Goal: Task Accomplishment & Management: Complete application form

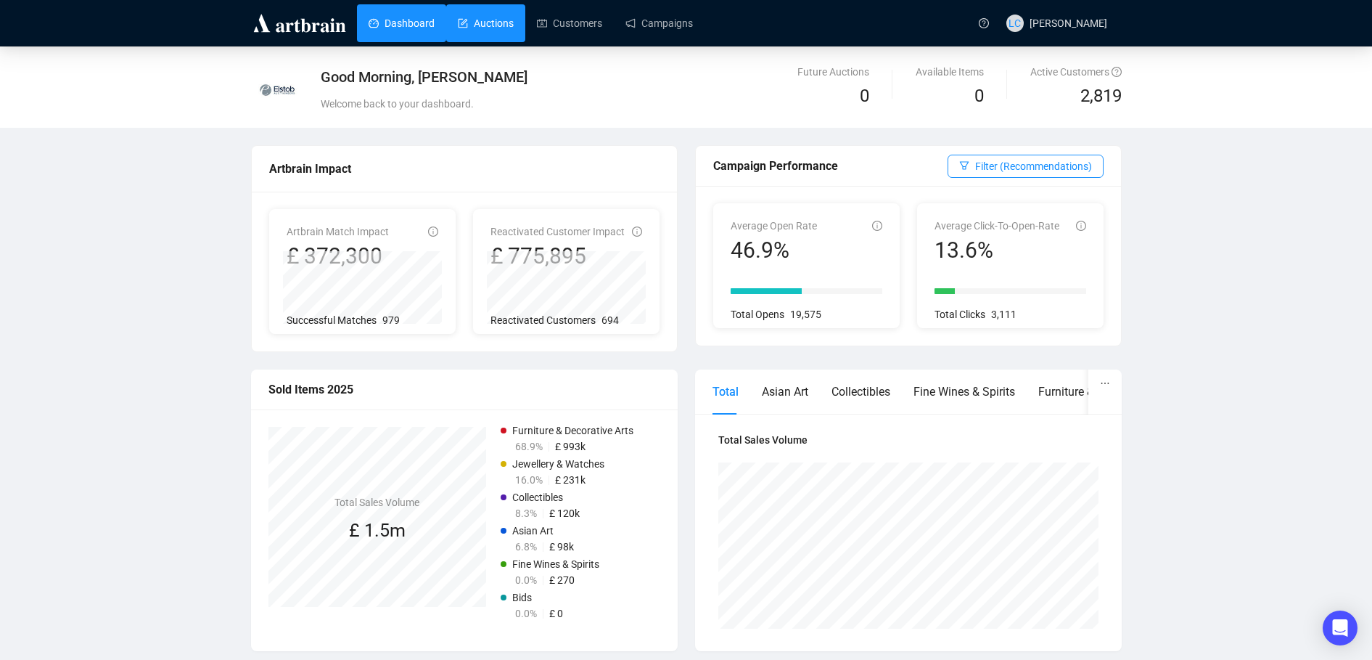
click at [491, 22] on link "Auctions" at bounding box center [486, 23] width 56 height 38
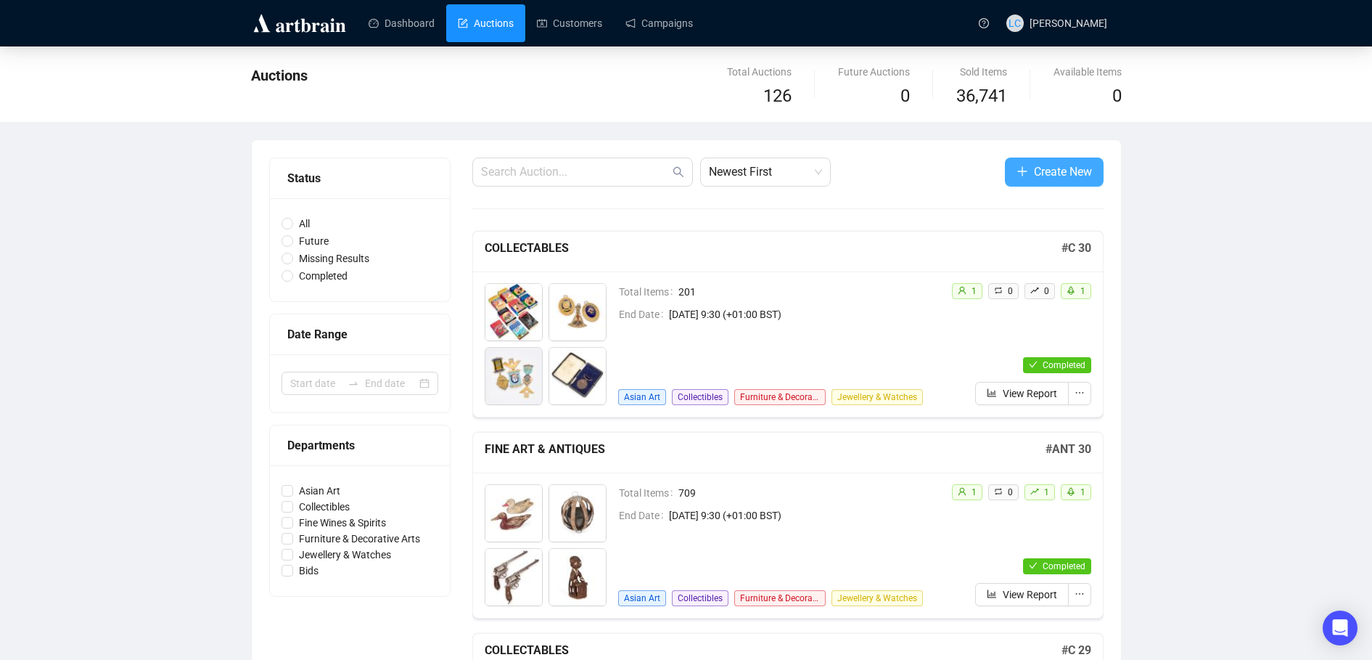
click at [1048, 176] on span "Create New" at bounding box center [1063, 172] width 58 height 18
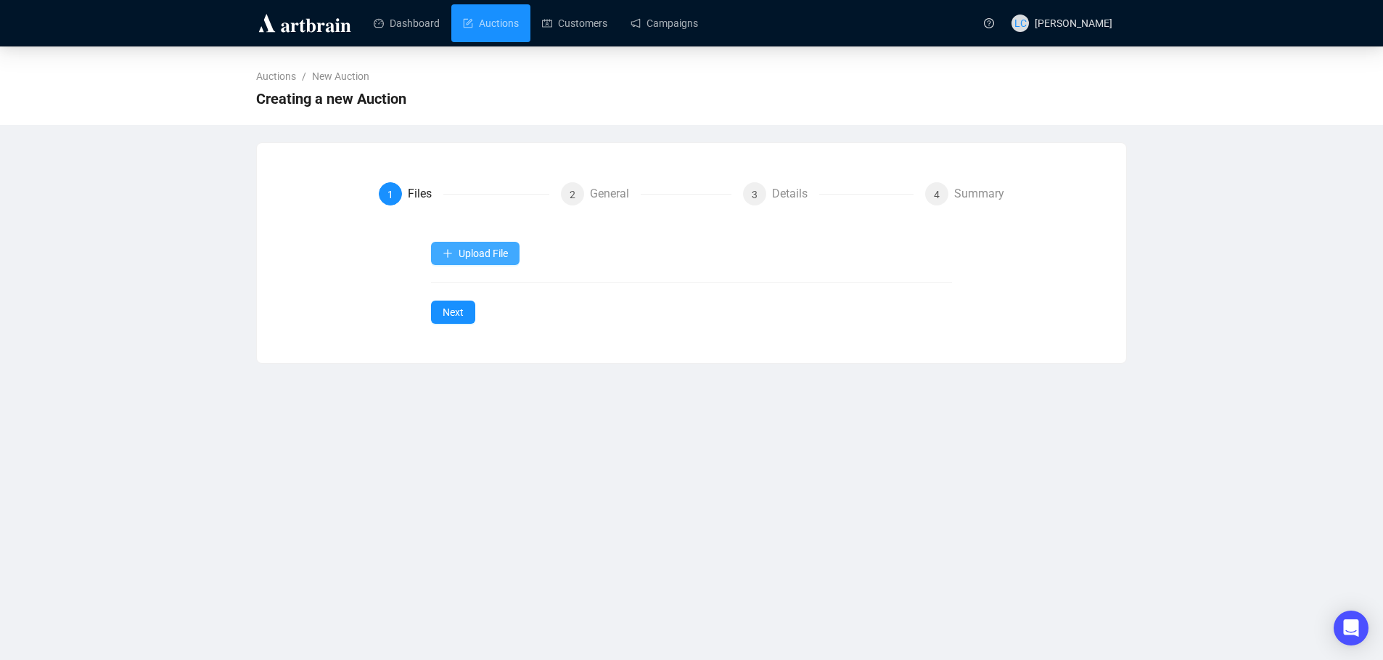
click at [503, 250] on span "Upload File" at bounding box center [483, 253] width 49 height 12
click at [476, 247] on span "Upload File" at bounding box center [483, 253] width 49 height 12
click at [552, 250] on div "Upload File" at bounding box center [692, 253] width 522 height 23
click at [452, 255] on icon "plus" at bounding box center [448, 253] width 10 height 10
click at [572, 247] on div "Upload File" at bounding box center [692, 253] width 522 height 23
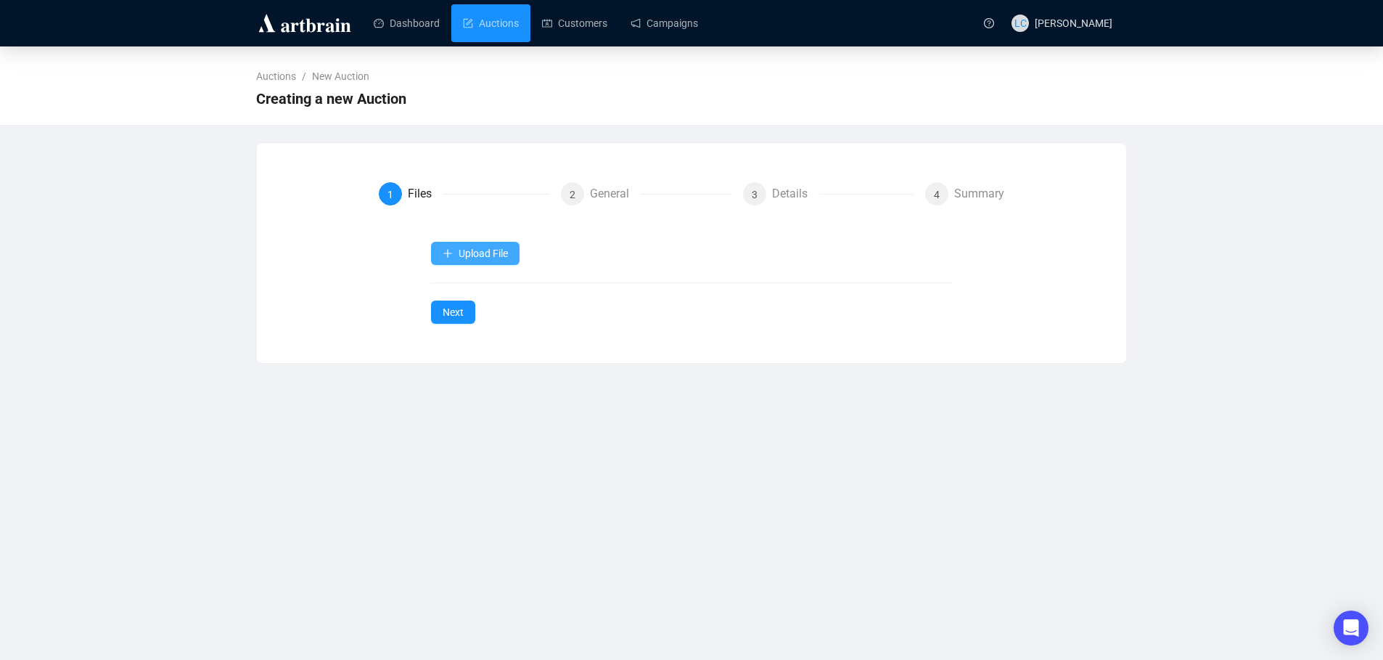
click at [506, 256] on span "Upload File" at bounding box center [483, 253] width 49 height 12
click at [491, 290] on span "Items" at bounding box center [476, 288] width 67 height 16
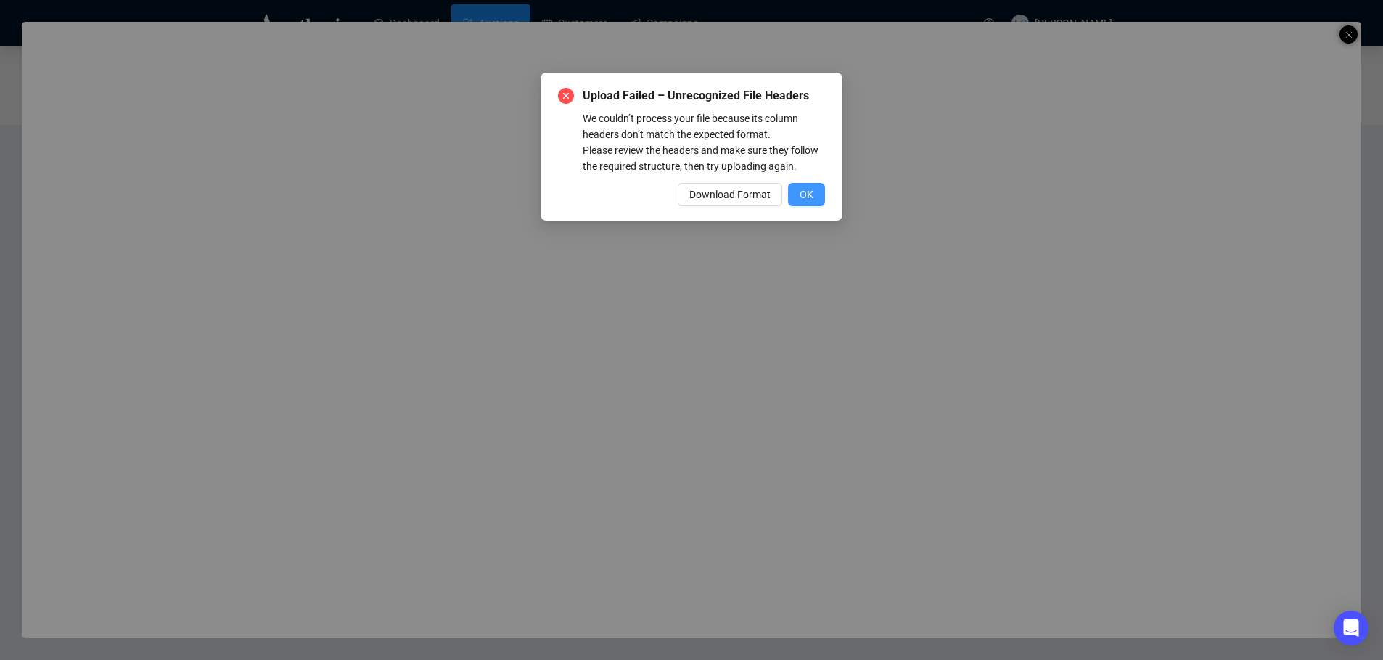
click at [811, 191] on span "OK" at bounding box center [807, 195] width 14 height 16
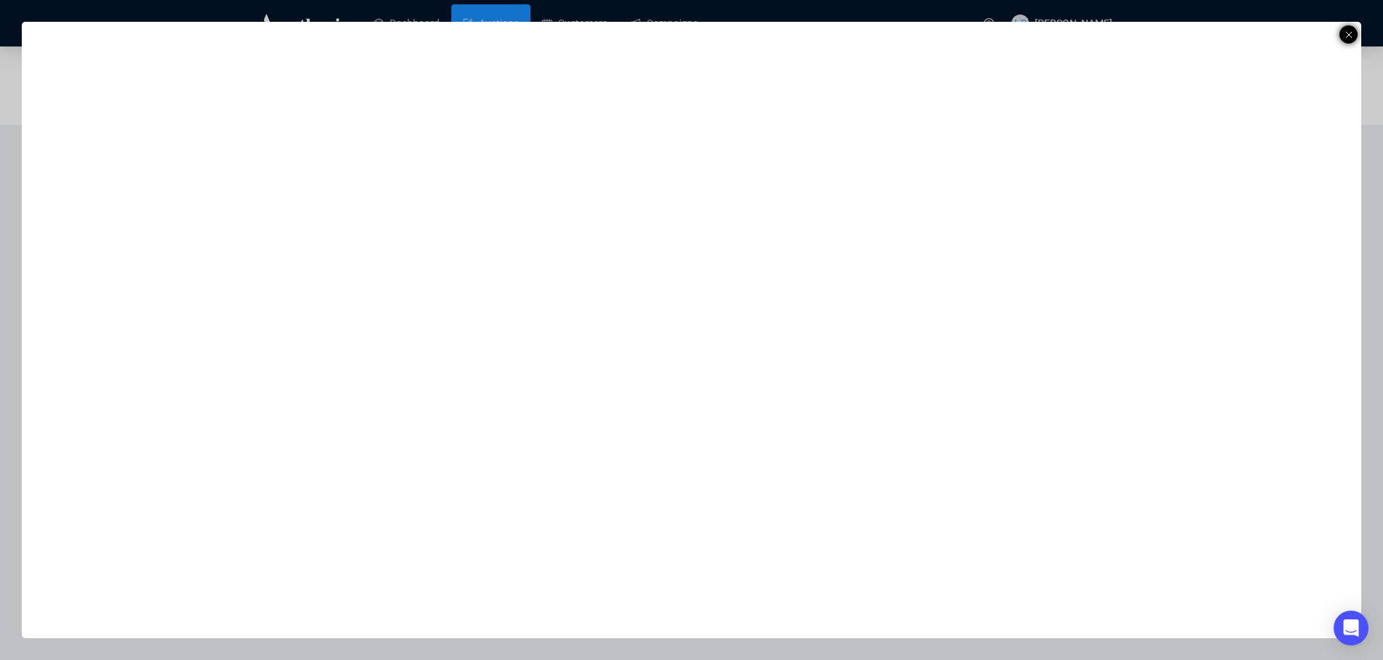
click at [1350, 36] on line at bounding box center [1349, 35] width 6 height 6
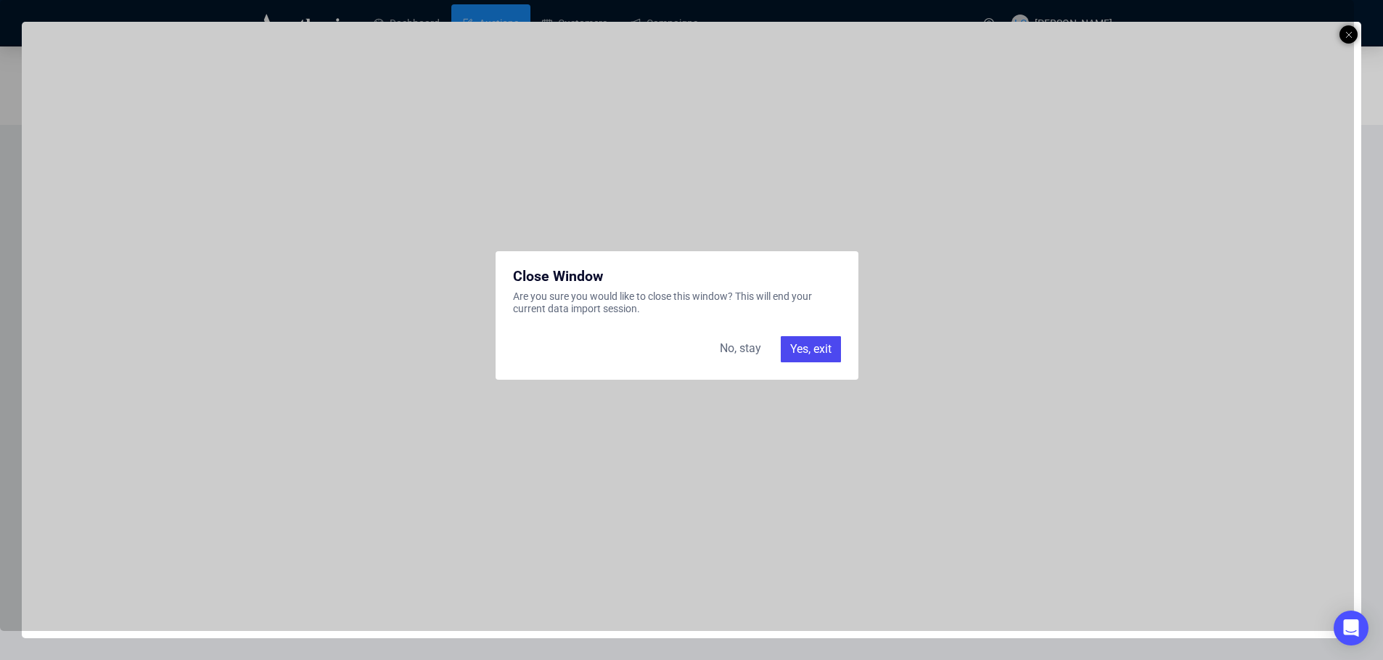
click at [752, 344] on div "No, stay" at bounding box center [740, 349] width 59 height 26
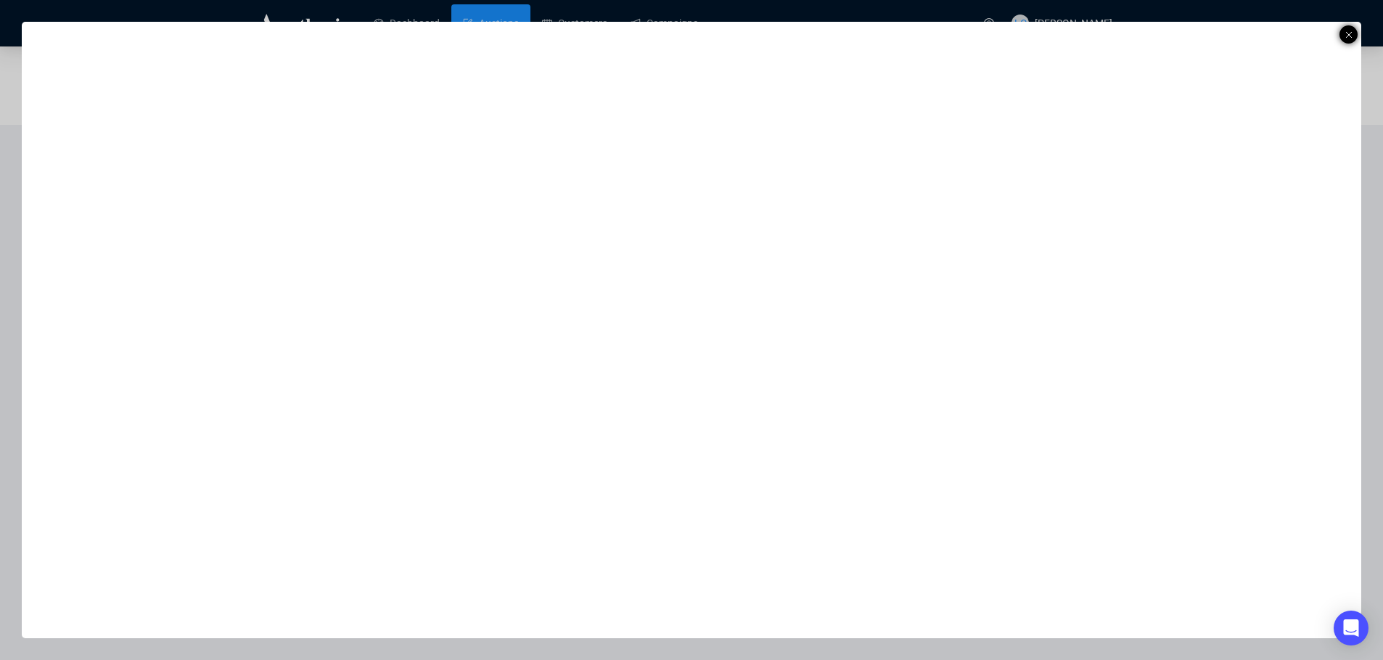
click at [1342, 29] on div at bounding box center [1349, 34] width 18 height 18
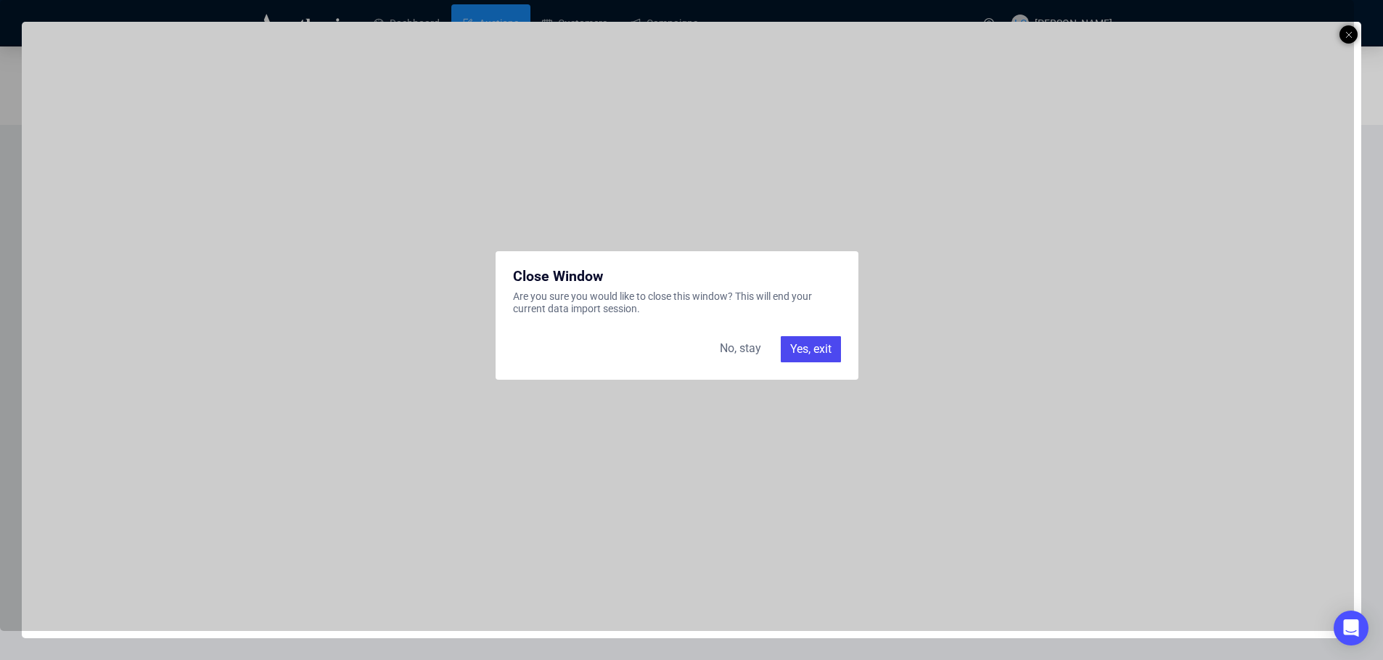
click at [820, 353] on div "Yes, exit" at bounding box center [811, 349] width 60 height 26
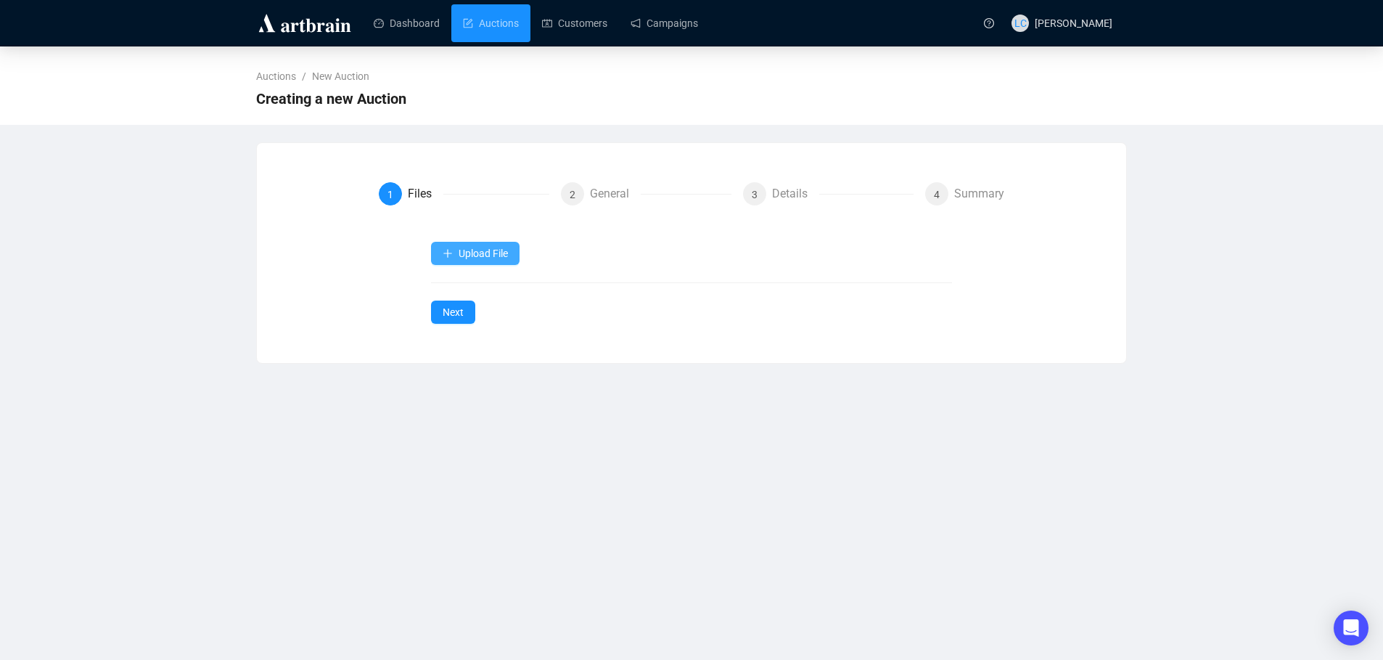
click at [507, 263] on button "Upload File" at bounding box center [475, 253] width 89 height 23
click at [488, 287] on div "Upload File Next" at bounding box center [692, 283] width 522 height 82
click at [488, 255] on span "Upload File" at bounding box center [483, 253] width 49 height 12
click at [482, 284] on span "Items" at bounding box center [476, 288] width 67 height 16
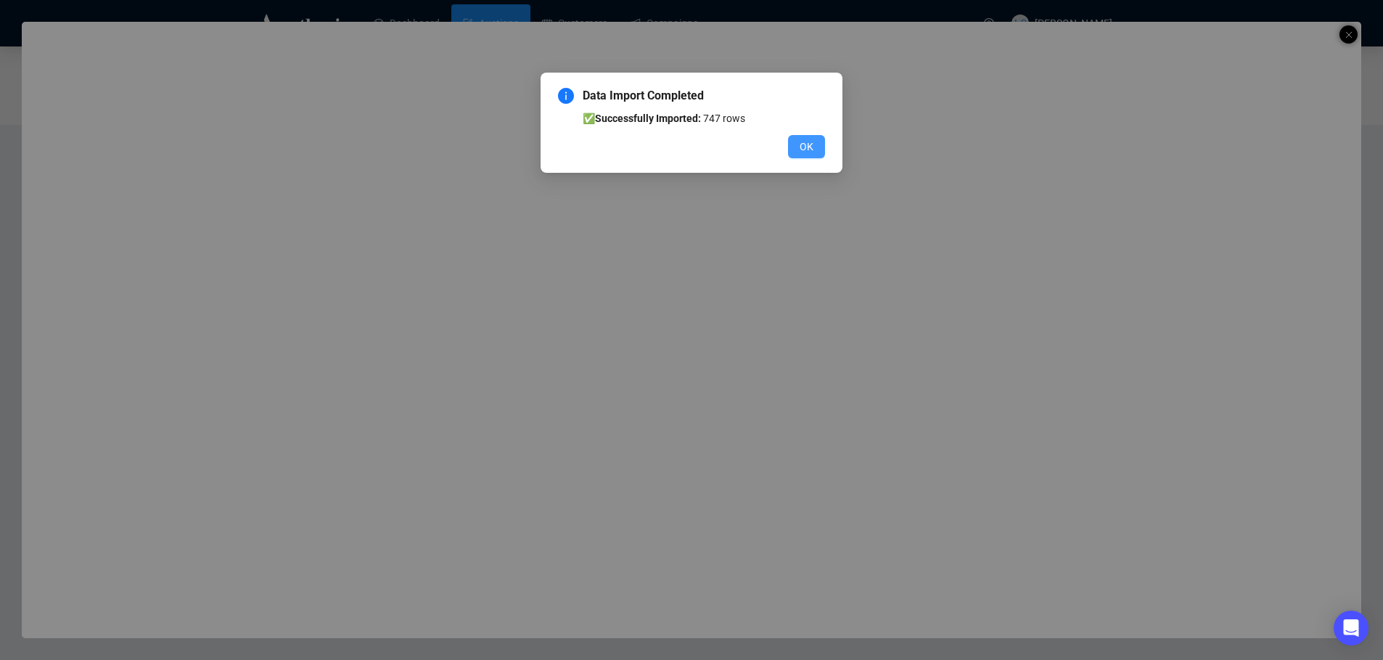
click at [809, 148] on span "OK" at bounding box center [807, 147] width 14 height 16
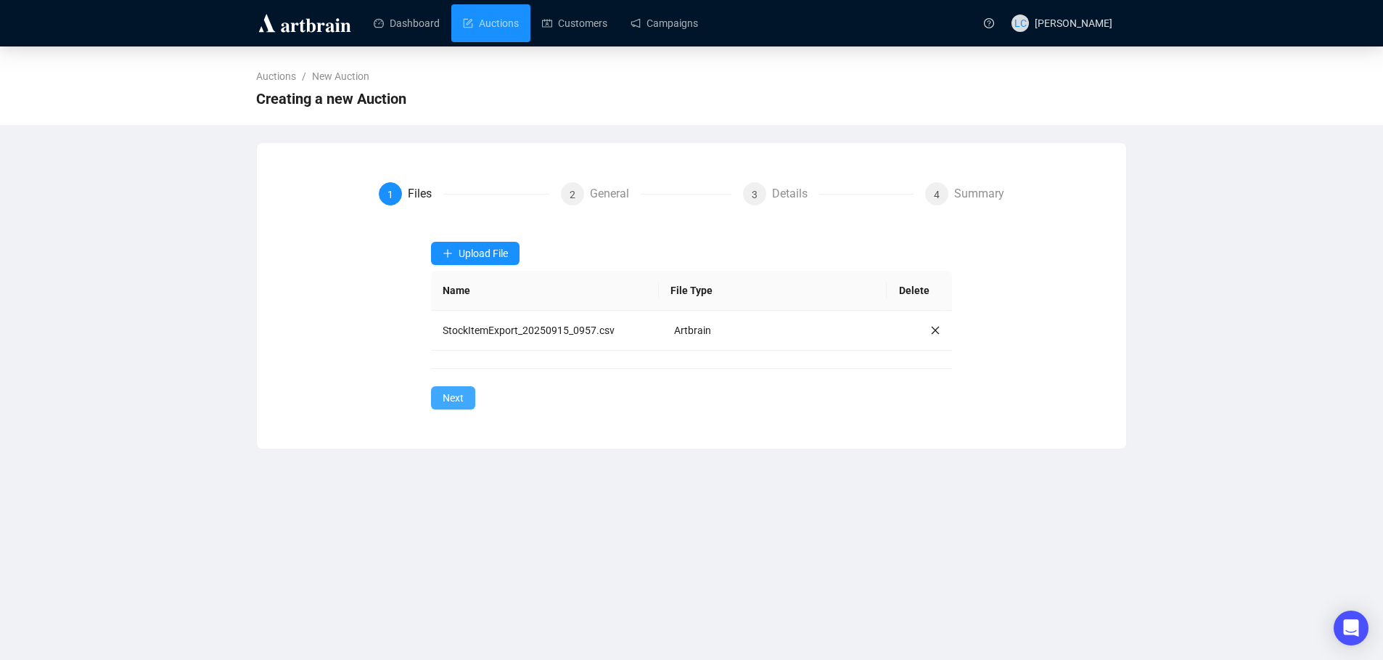
click at [449, 405] on span "Next" at bounding box center [453, 398] width 21 height 16
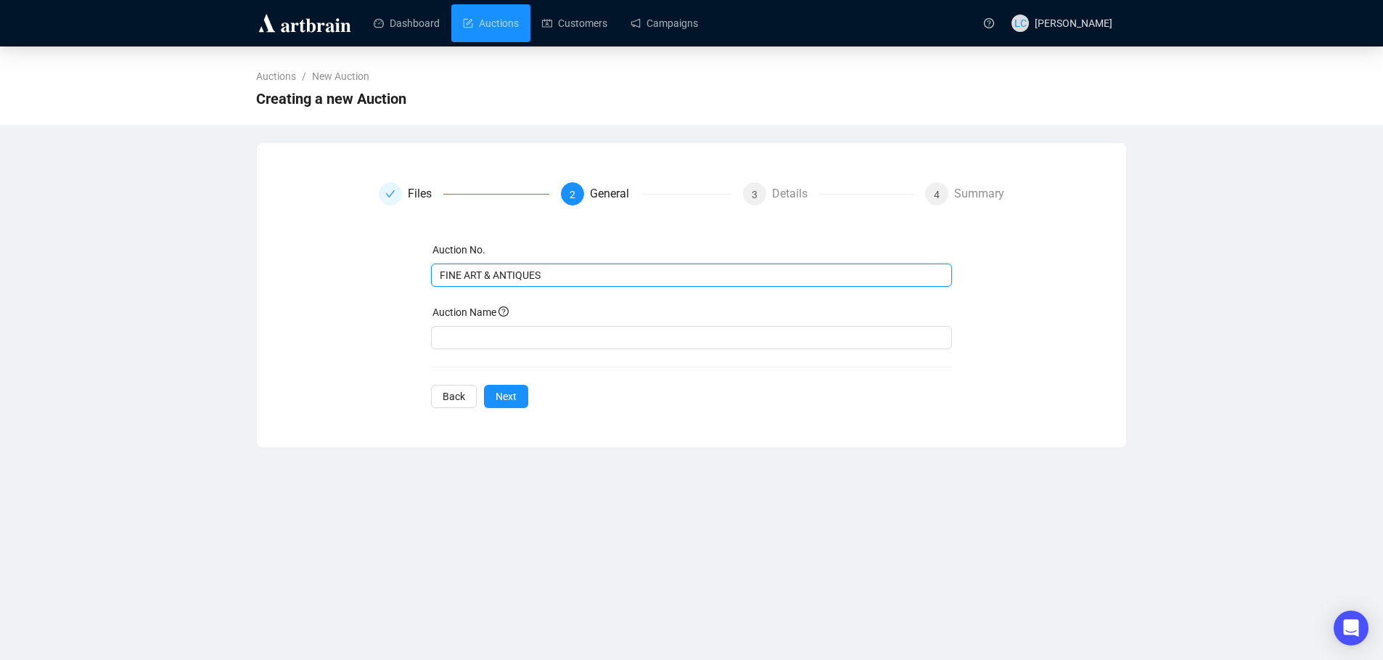
click at [494, 269] on input "FINE ART & ANTIQUES" at bounding box center [690, 275] width 501 height 16
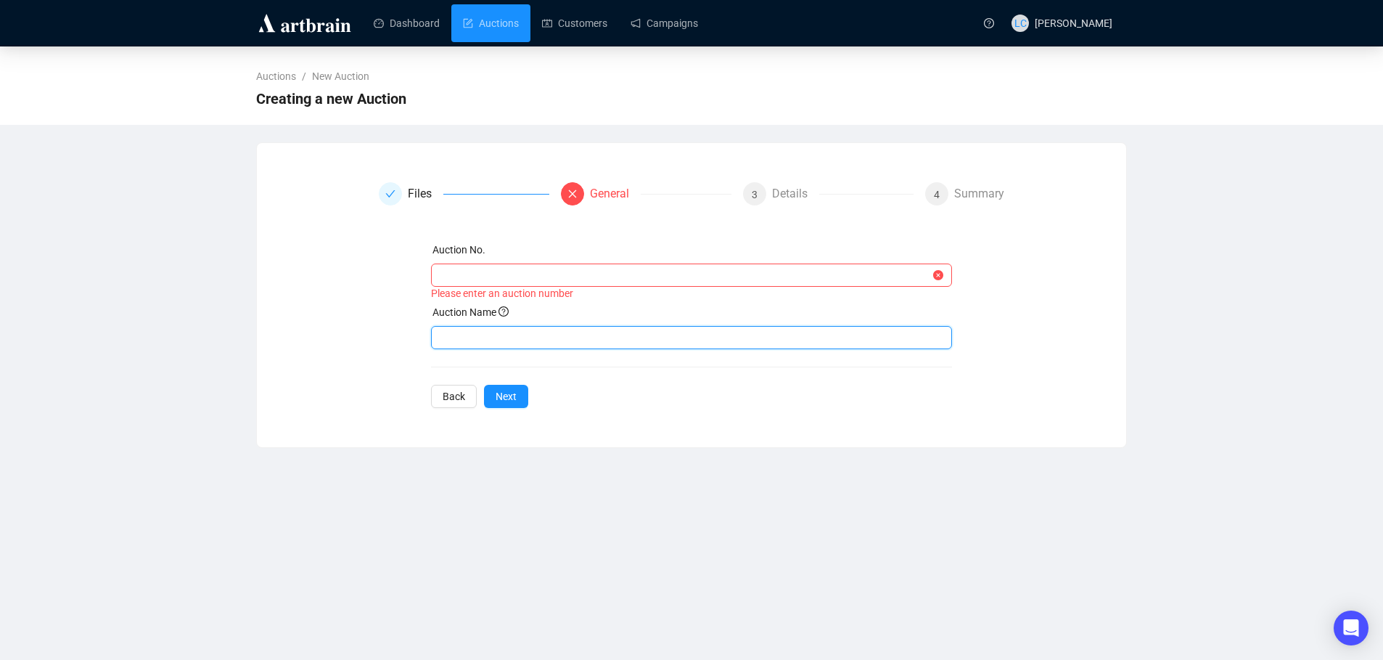
paste input "FINE ART & ANTIQUES"
type input "FINE ART & ANTIQUES"
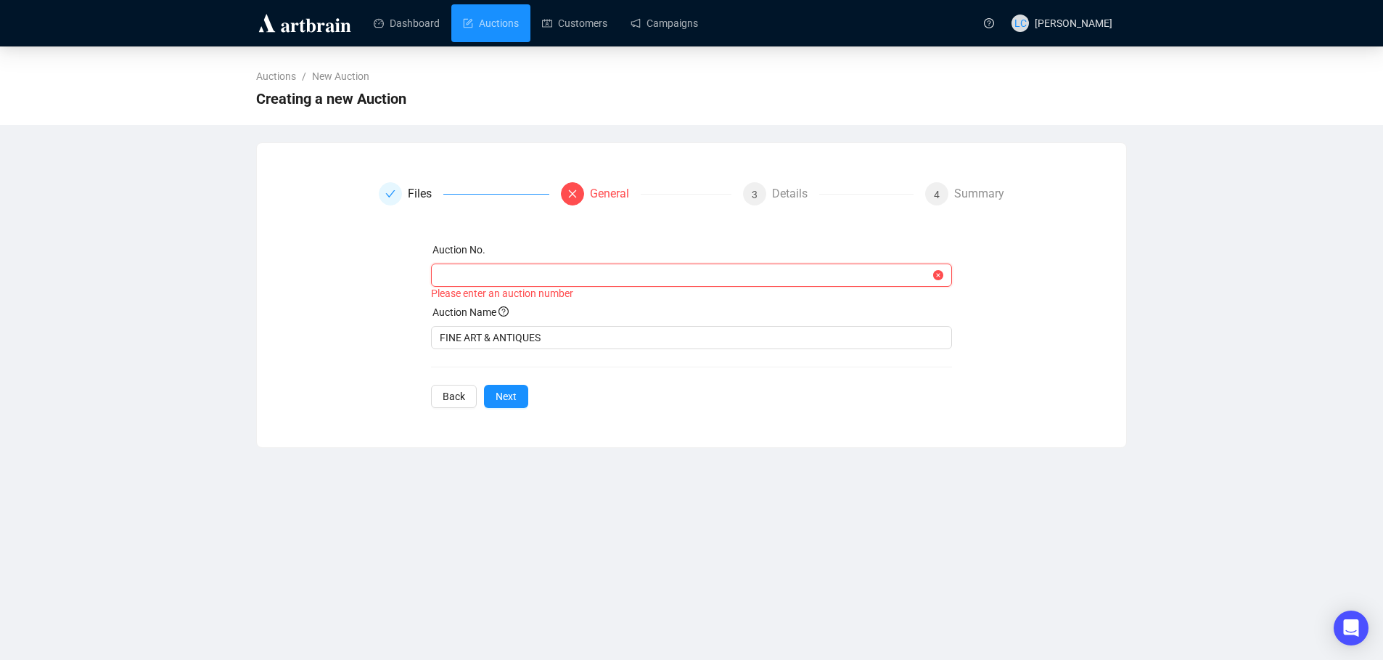
click at [479, 276] on input "text" at bounding box center [685, 275] width 491 height 16
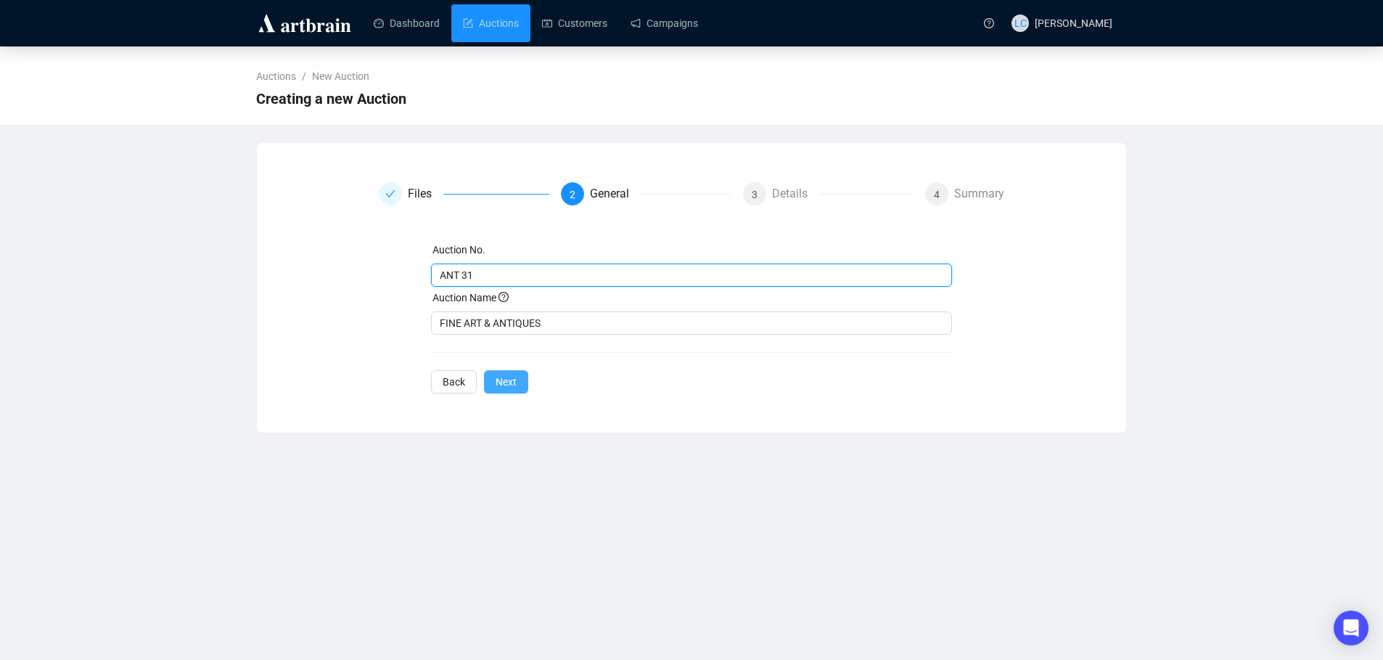
type input "ANT 31"
click at [509, 385] on span "Next" at bounding box center [506, 382] width 21 height 16
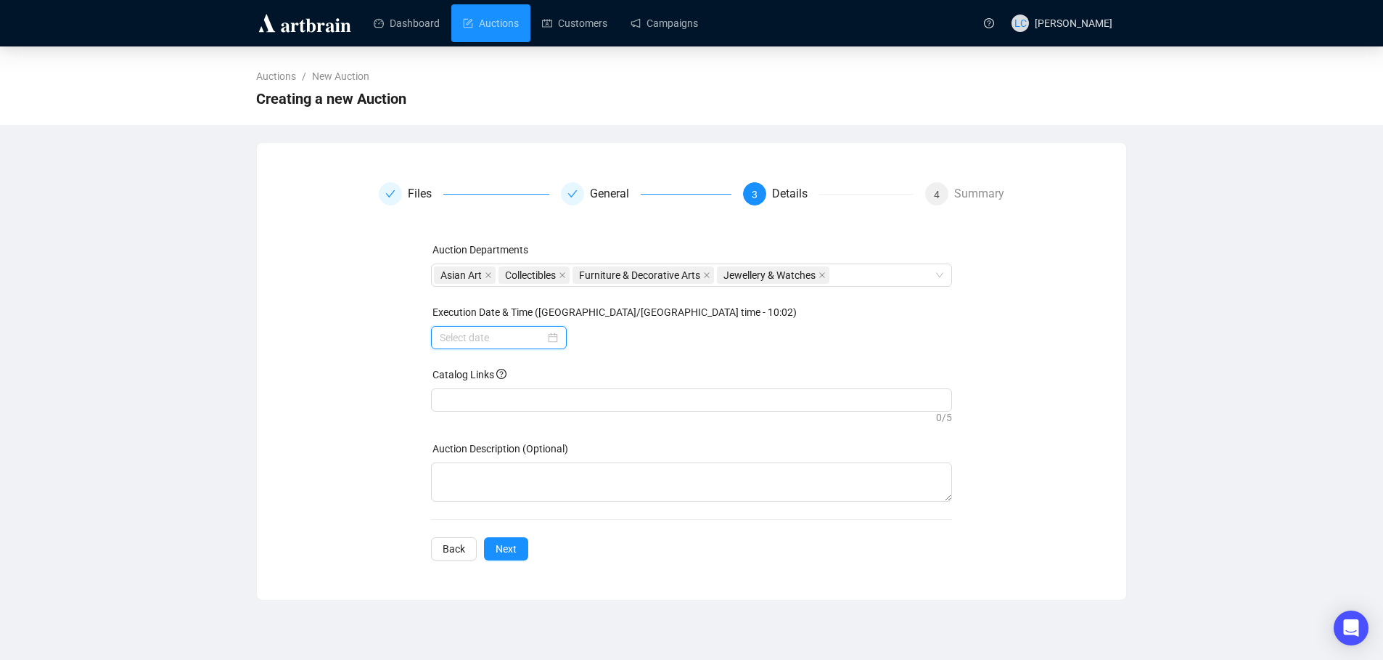
click at [483, 337] on input at bounding box center [492, 337] width 105 height 16
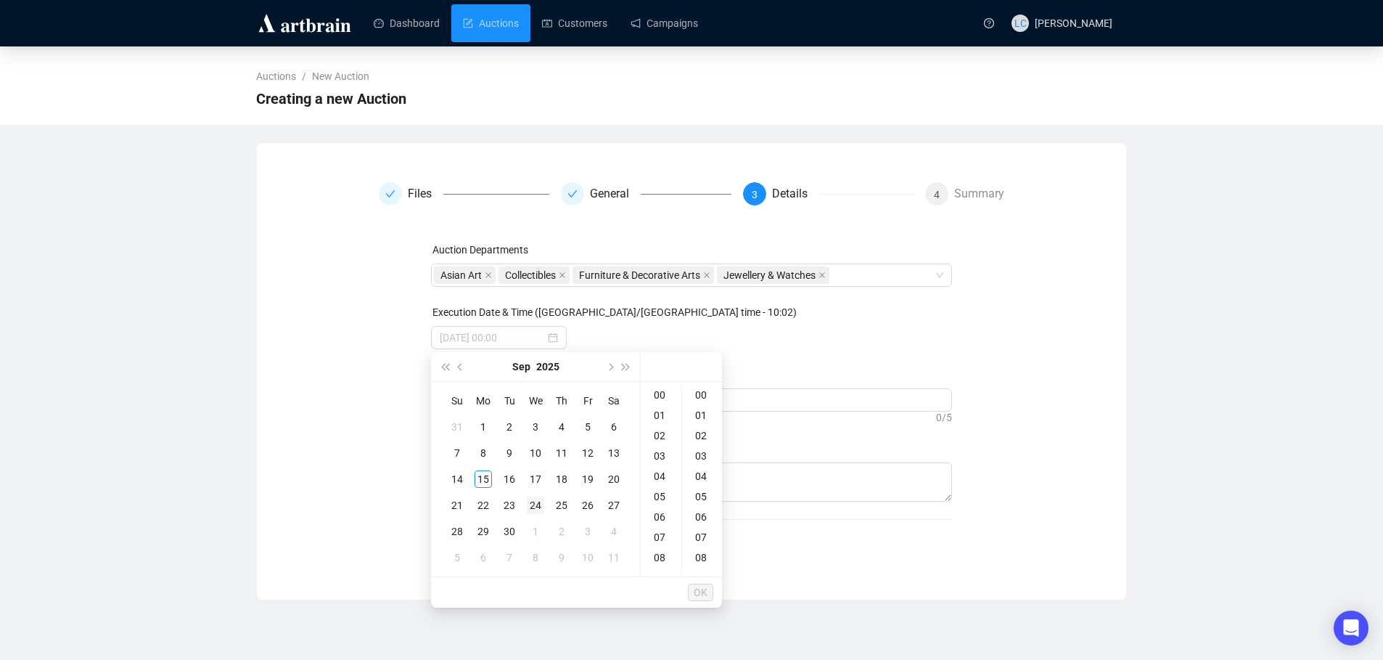
click at [536, 505] on div "24" at bounding box center [535, 504] width 17 height 17
click at [663, 505] on div "09" at bounding box center [661, 505] width 35 height 20
click at [700, 499] on div "30" at bounding box center [702, 496] width 35 height 20
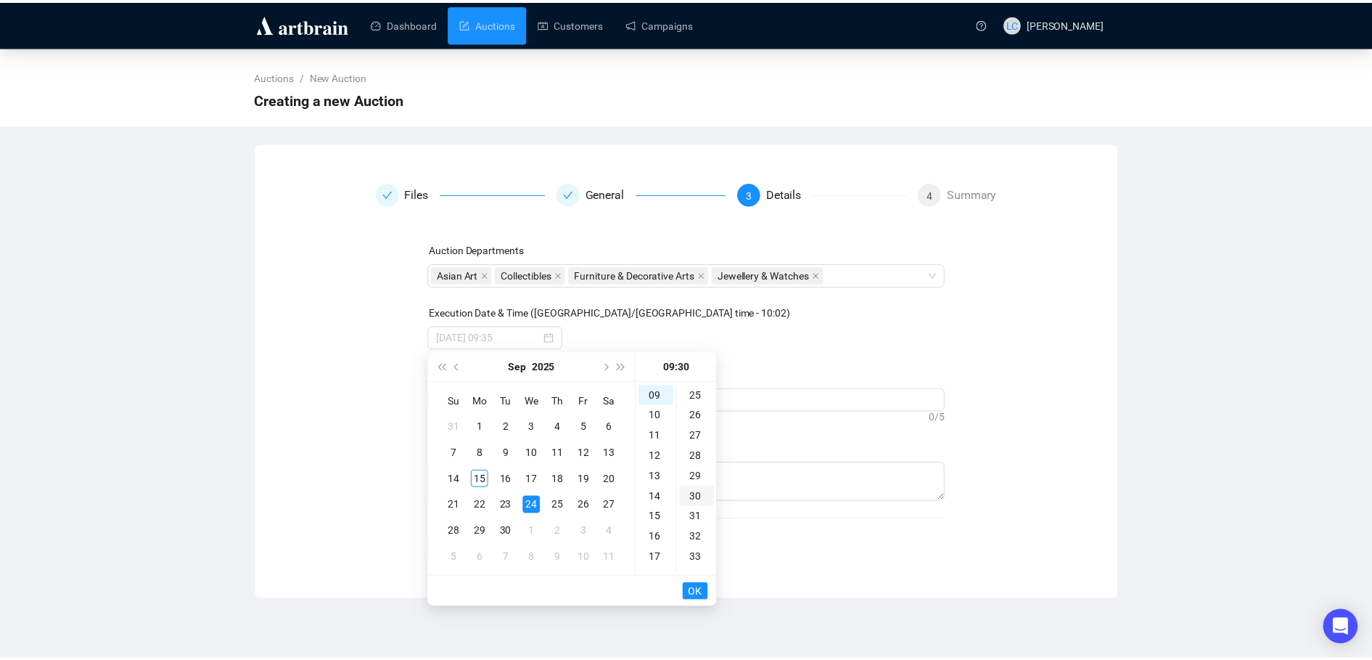
scroll to position [610, 0]
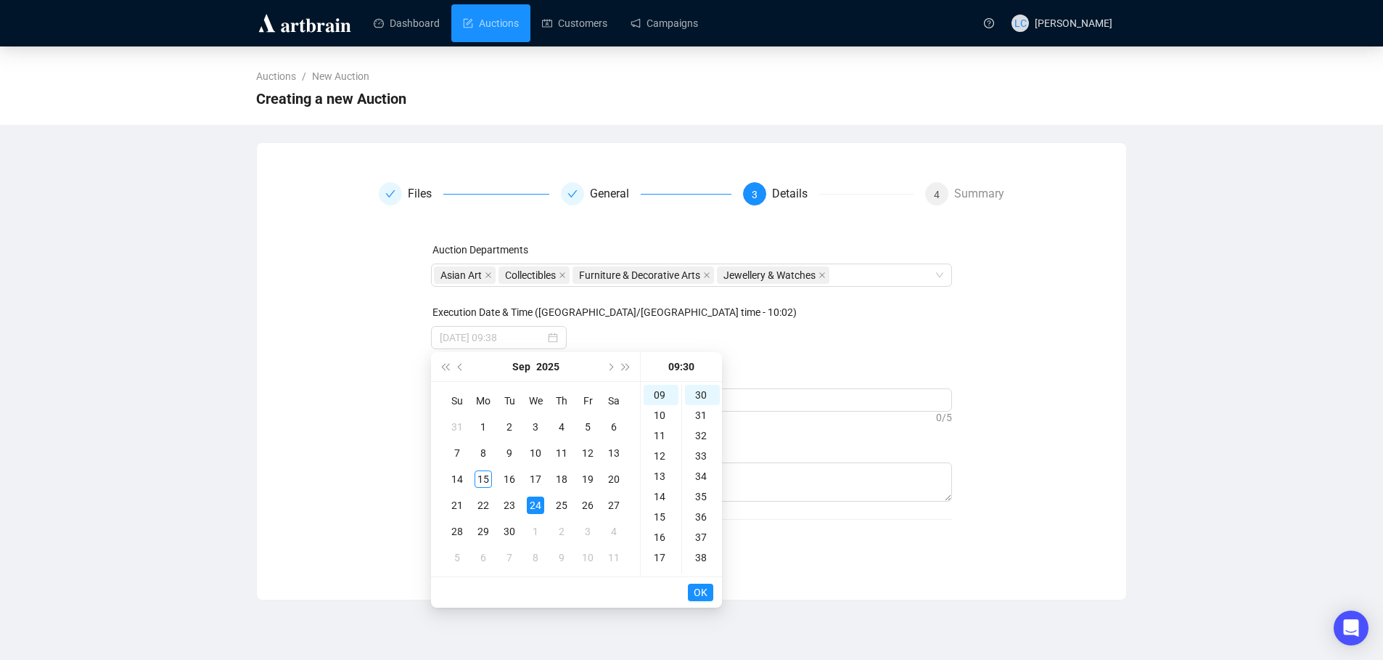
type input "[DATE] 09:30"
click at [702, 594] on span "OK" at bounding box center [701, 592] width 14 height 28
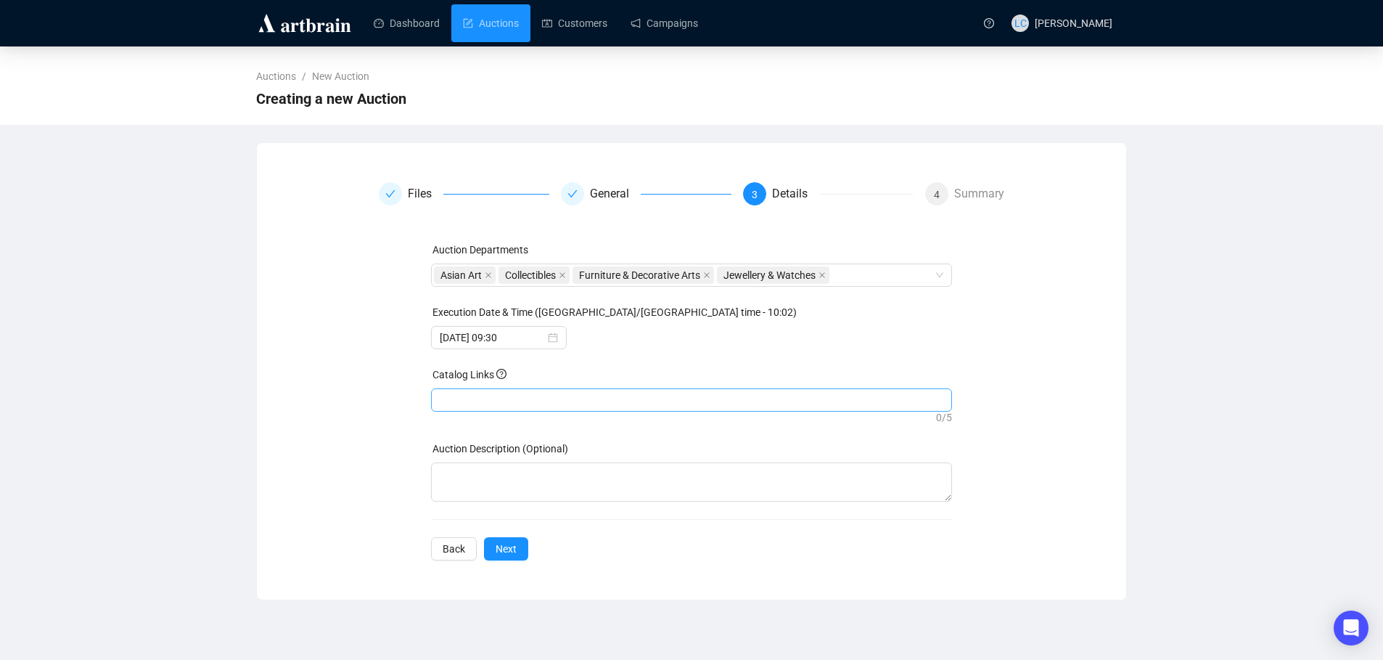
click at [496, 396] on div at bounding box center [692, 400] width 516 height 20
click at [601, 551] on div "Auction Departments Asian Art Collectibles Furniture & Decorative Arts Jeweller…" at bounding box center [692, 401] width 522 height 319
click at [509, 549] on span "Next" at bounding box center [506, 549] width 21 height 16
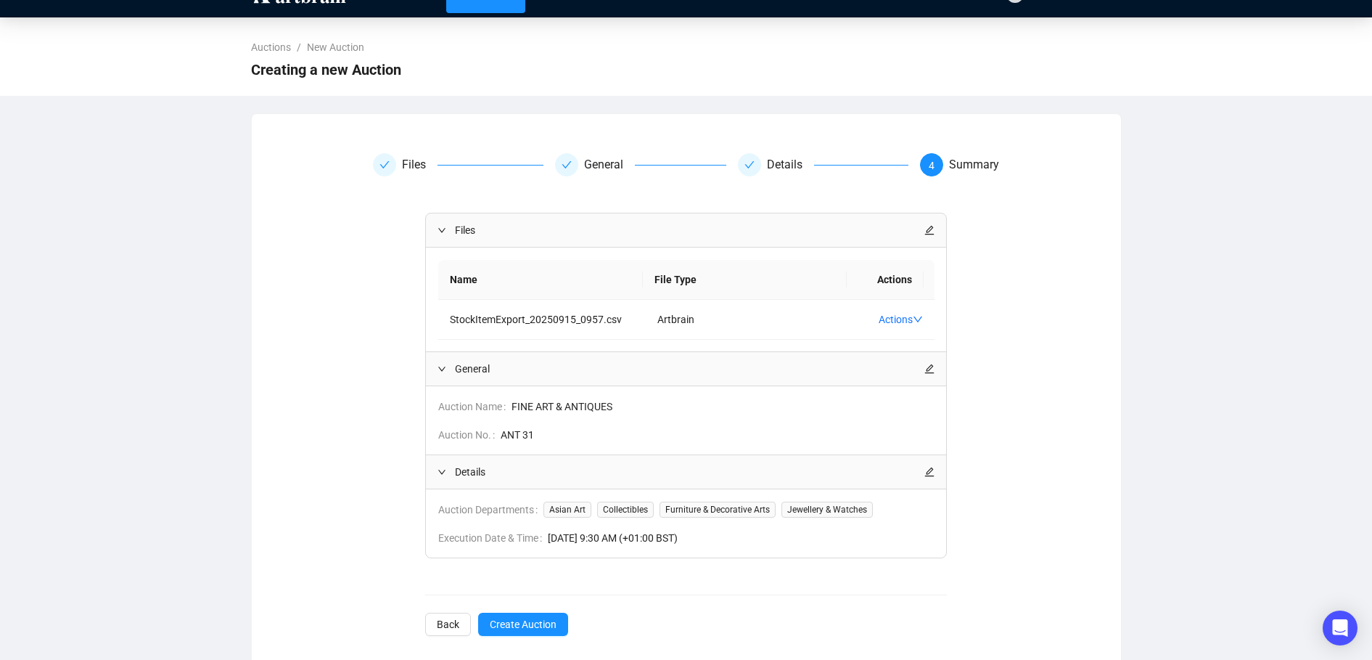
scroll to position [45, 0]
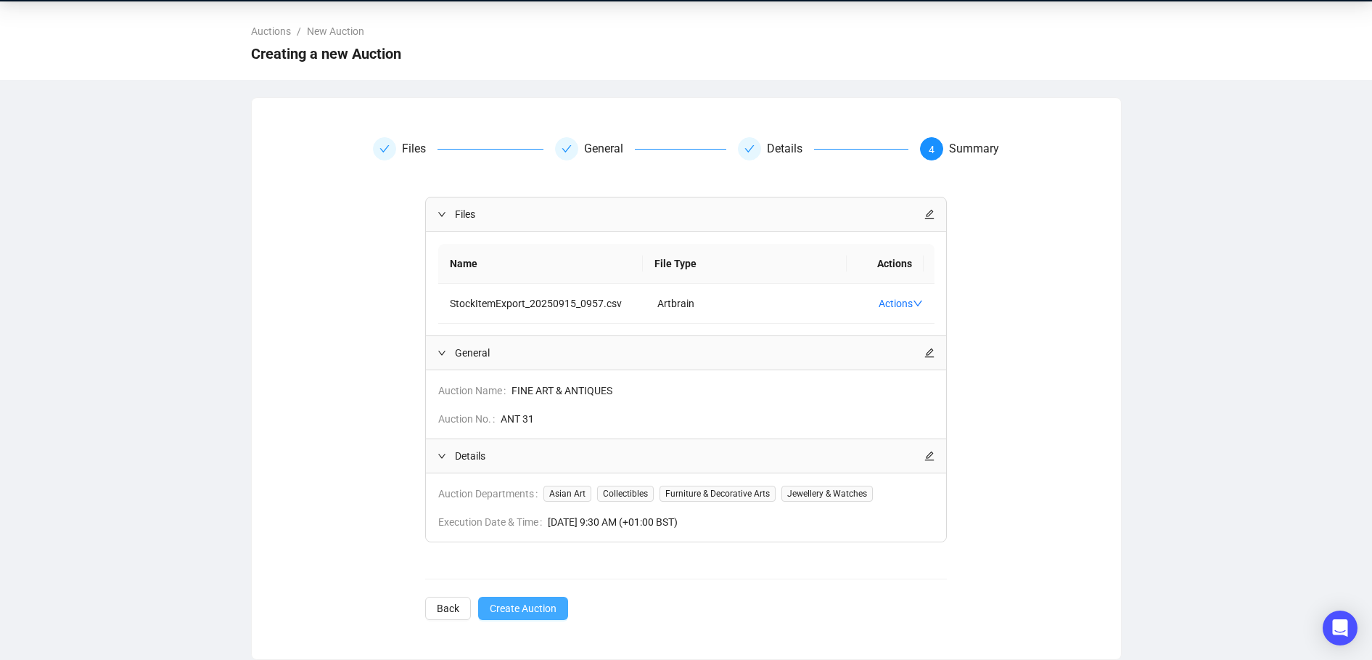
click at [534, 604] on span "Create Auction" at bounding box center [523, 608] width 67 height 16
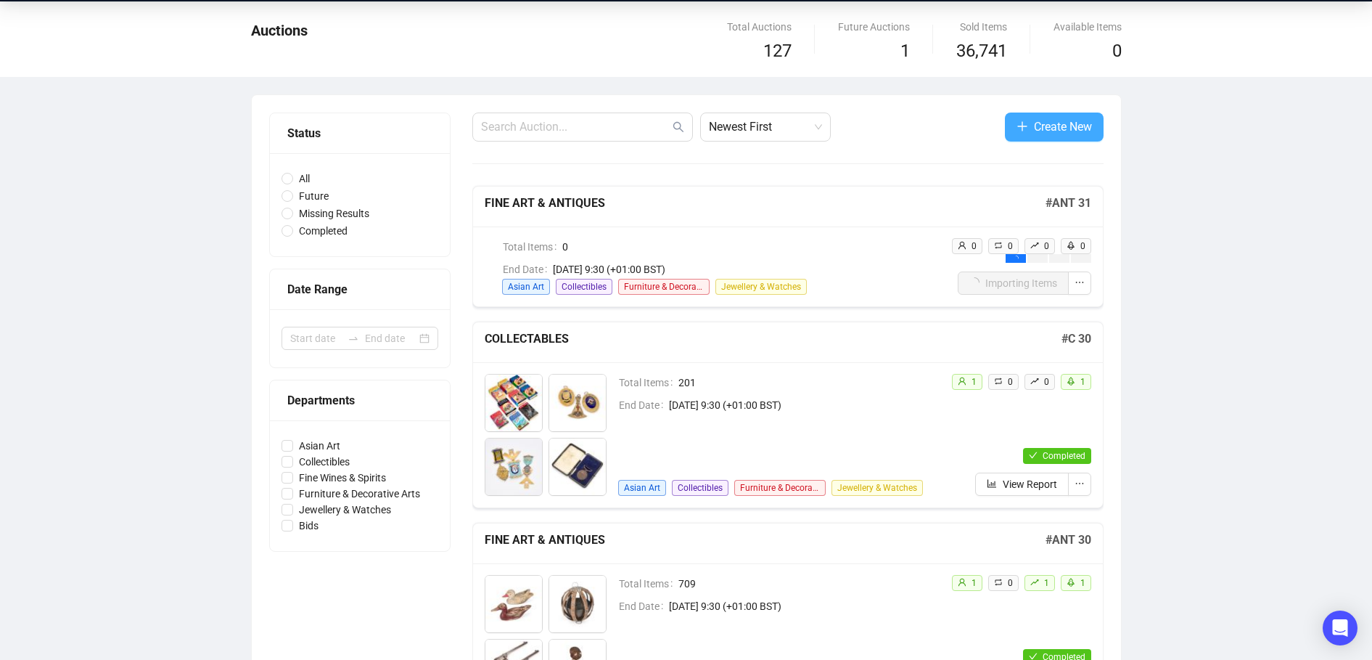
click at [1075, 123] on span "Create New" at bounding box center [1063, 127] width 58 height 18
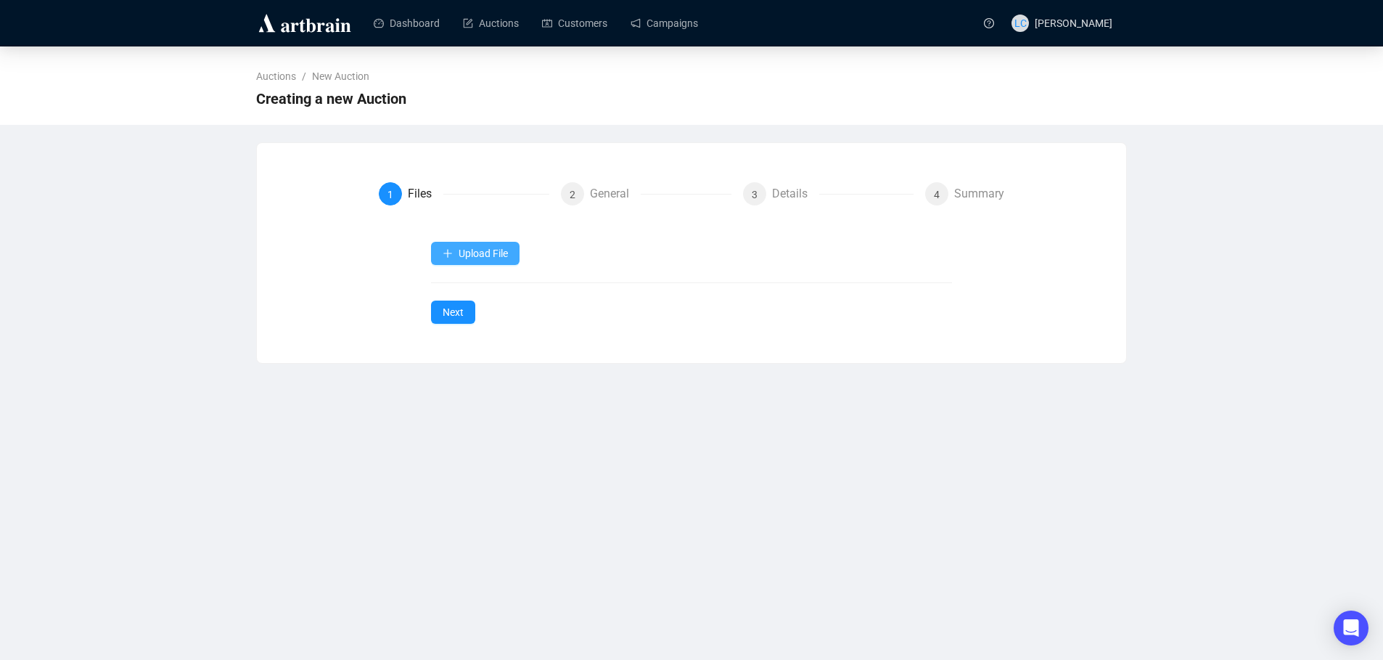
click at [479, 258] on span "Upload File" at bounding box center [483, 253] width 49 height 12
click at [485, 292] on span "Items" at bounding box center [476, 288] width 67 height 16
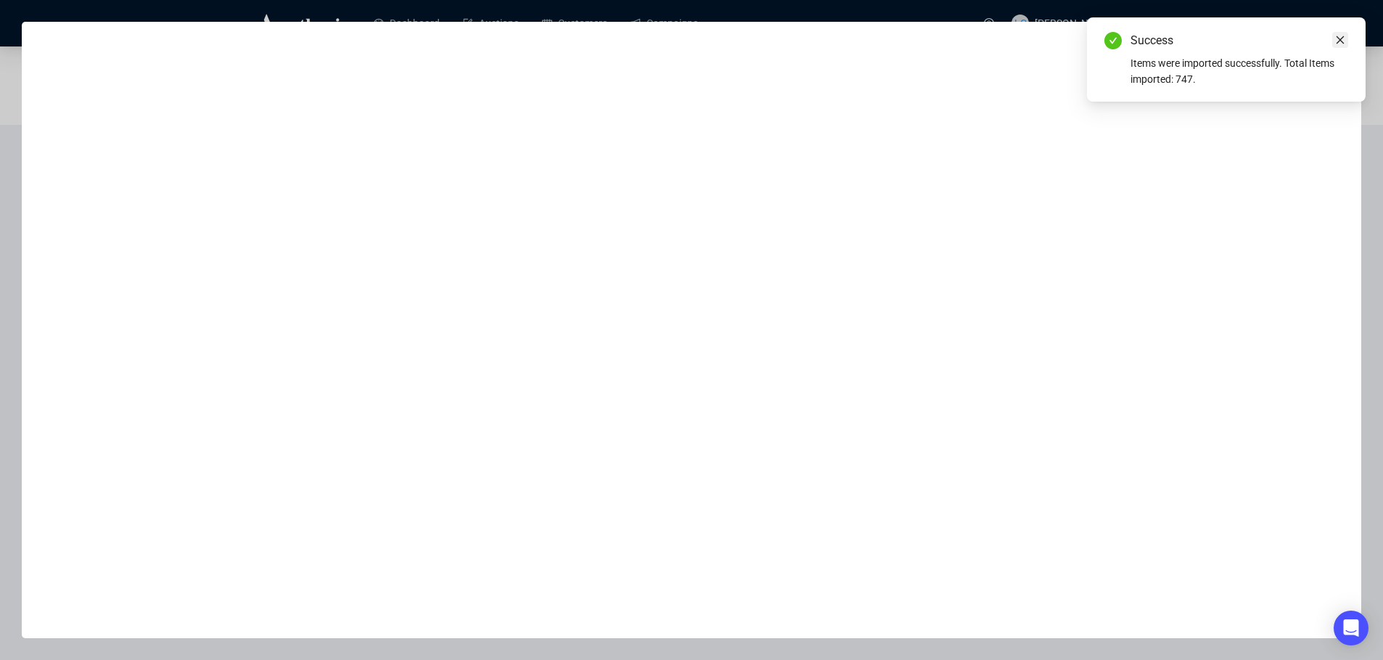
click at [1345, 41] on link "Close" at bounding box center [1340, 40] width 16 height 16
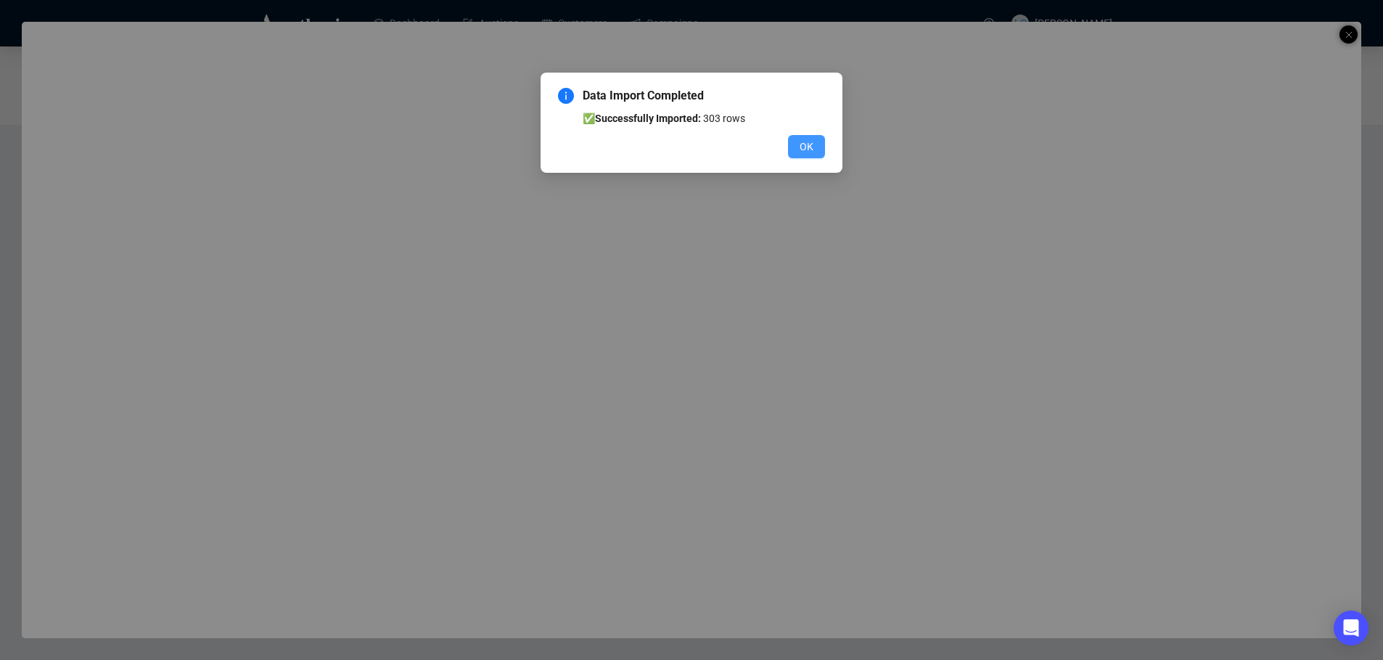
click at [811, 147] on span "OK" at bounding box center [807, 147] width 14 height 16
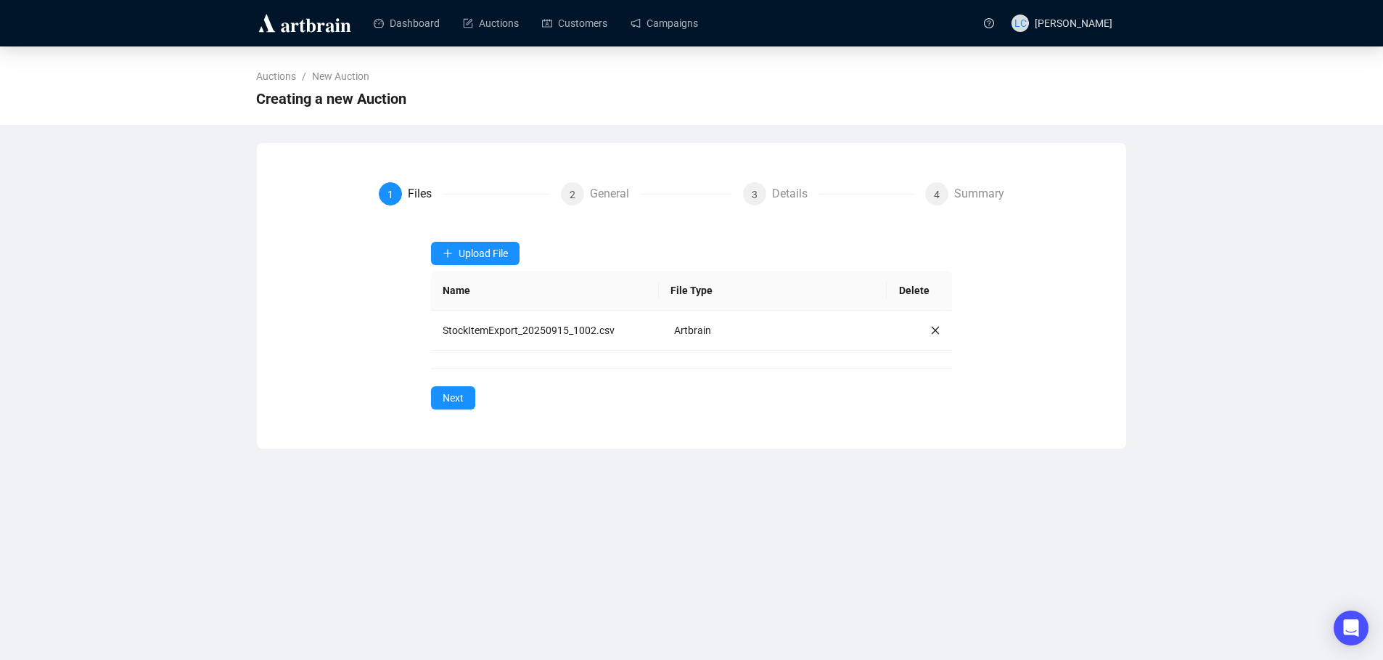
click at [450, 409] on div "1 Files 2 General 3 Details 4 Summary Upload File Name File Type Delete StockIt…" at bounding box center [691, 296] width 869 height 262
click at [457, 400] on span "Next" at bounding box center [453, 398] width 21 height 16
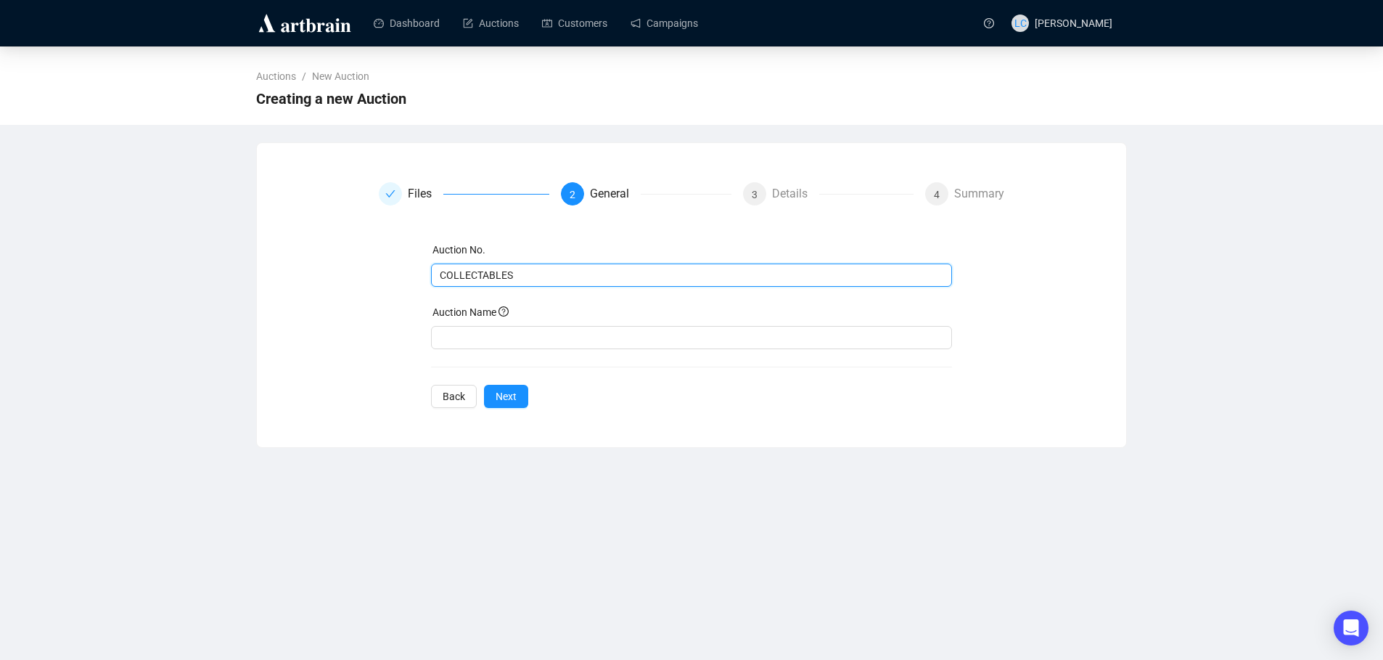
click at [481, 279] on input "COLLECTABLES" at bounding box center [690, 275] width 501 height 16
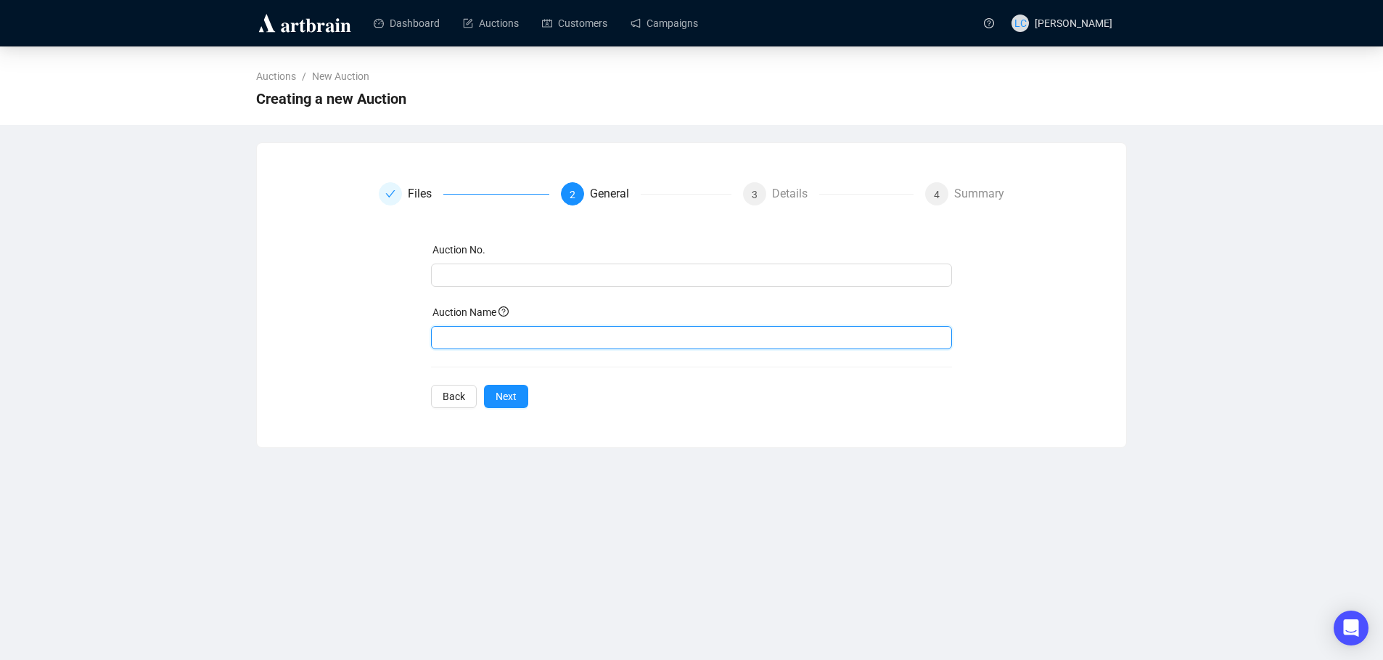
click at [450, 331] on input "text" at bounding box center [692, 337] width 522 height 23
paste input "COLLECTABLES"
type input "COLLECTABLES"
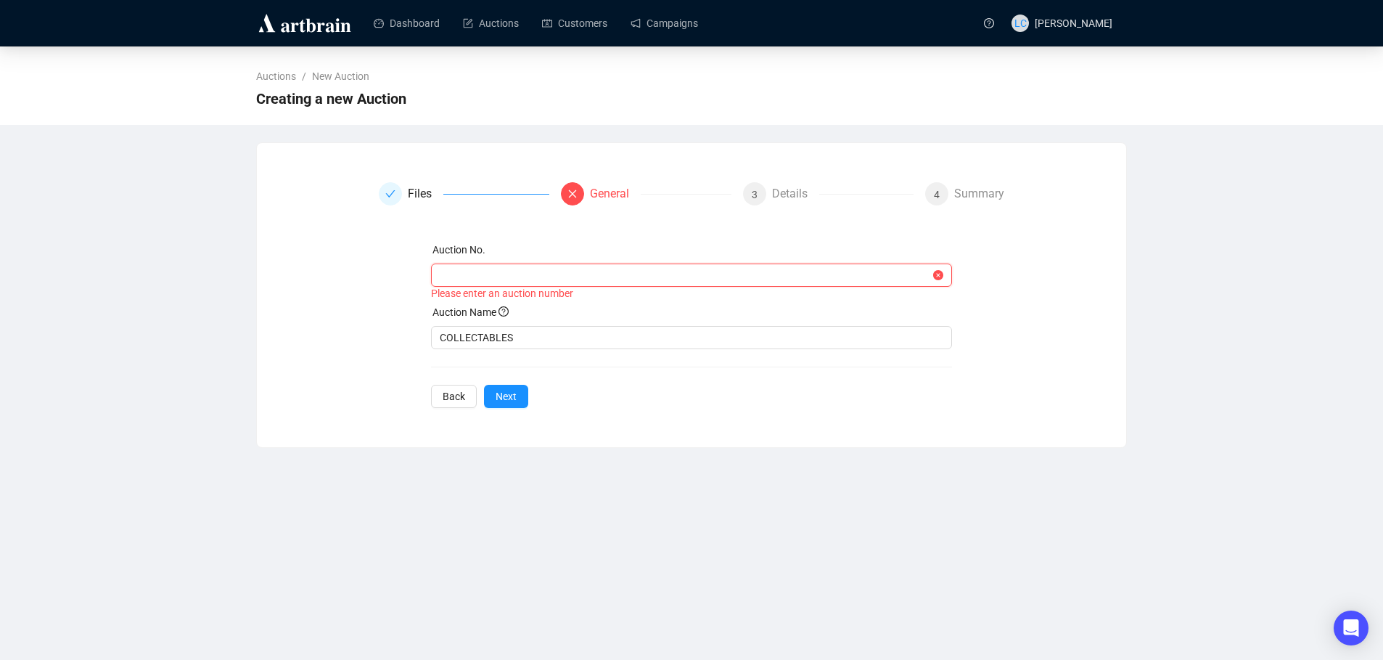
click at [470, 277] on input "text" at bounding box center [685, 275] width 491 height 16
type input "C 31"
click at [514, 402] on div "Files General 3 Details 4 Summary Auction No. C 31 Auction number already exist…" at bounding box center [691, 295] width 869 height 261
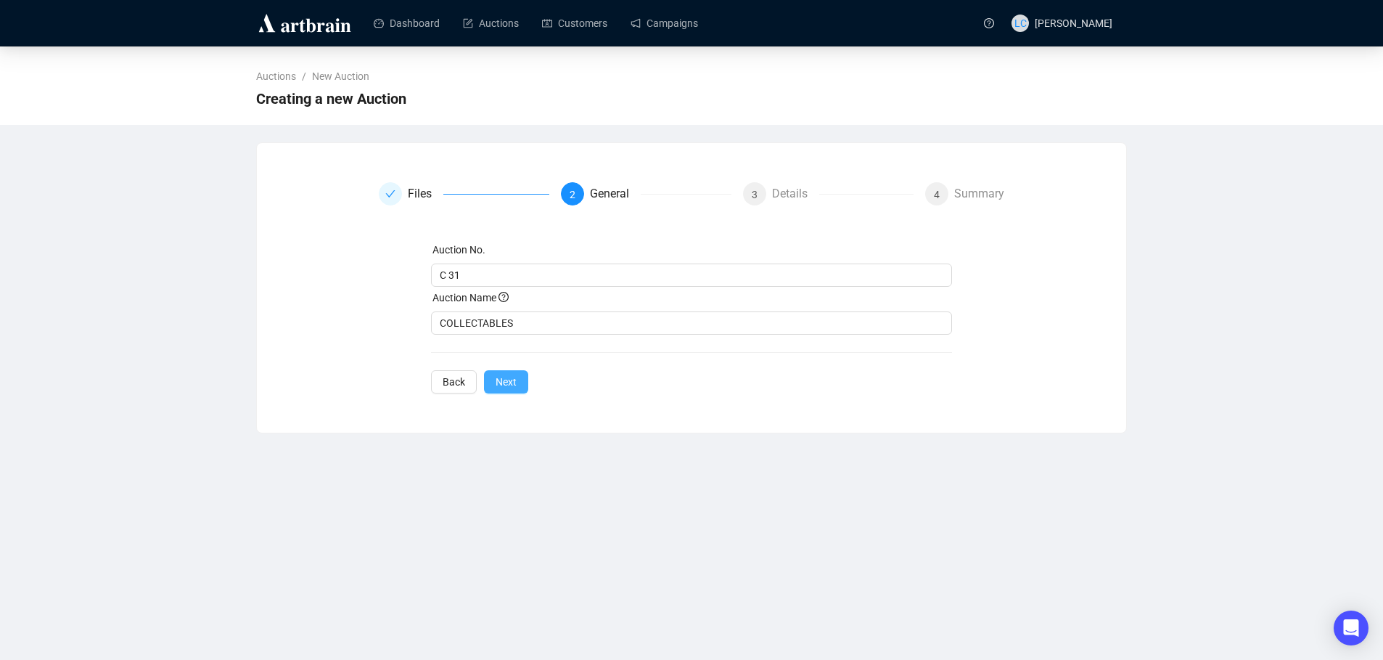
click at [514, 381] on span "Next" at bounding box center [506, 382] width 21 height 16
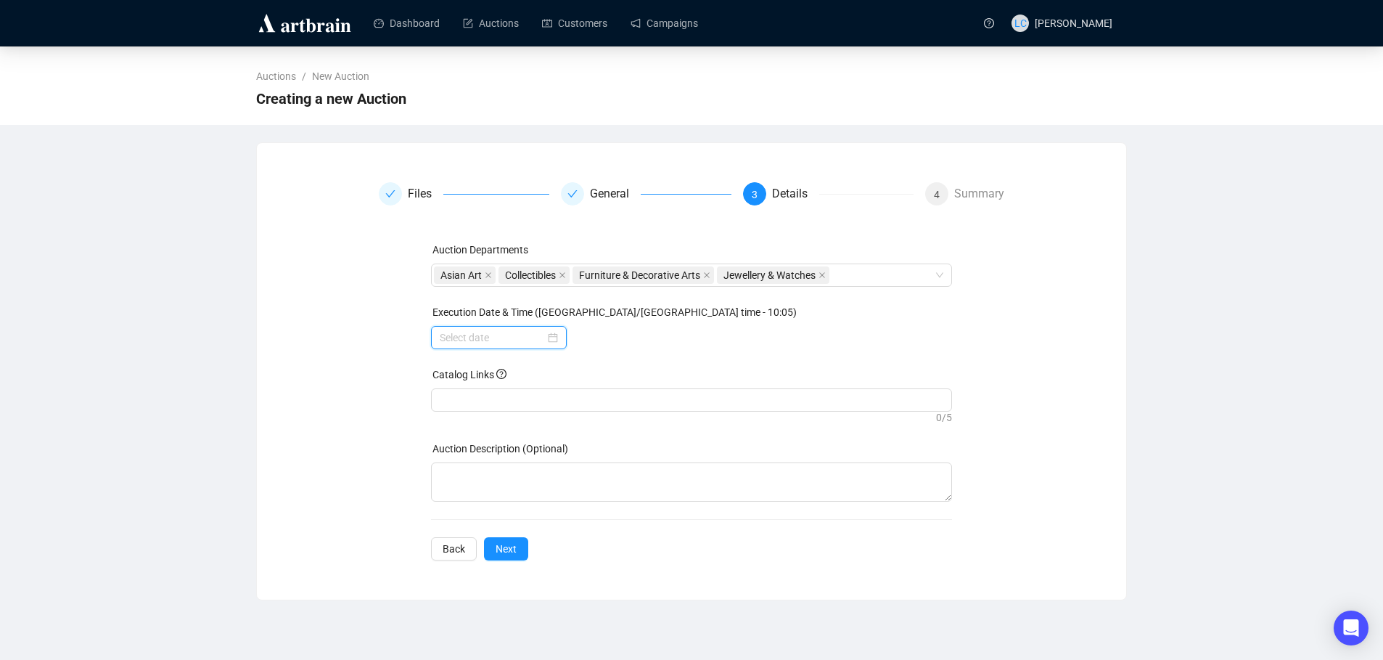
click at [525, 339] on input at bounding box center [492, 337] width 105 height 16
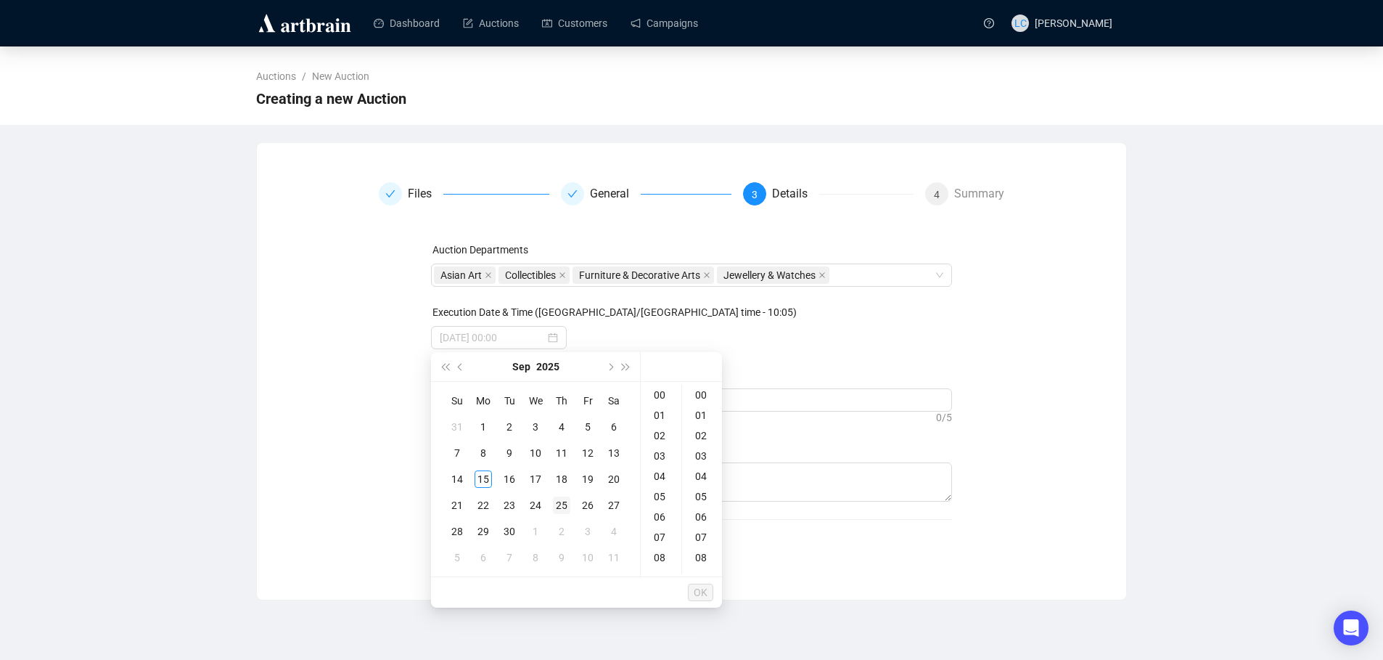
click at [561, 509] on div "25" at bounding box center [561, 504] width 17 height 17
click at [665, 504] on div "09" at bounding box center [661, 505] width 35 height 20
click at [697, 419] on div "30" at bounding box center [702, 424] width 35 height 20
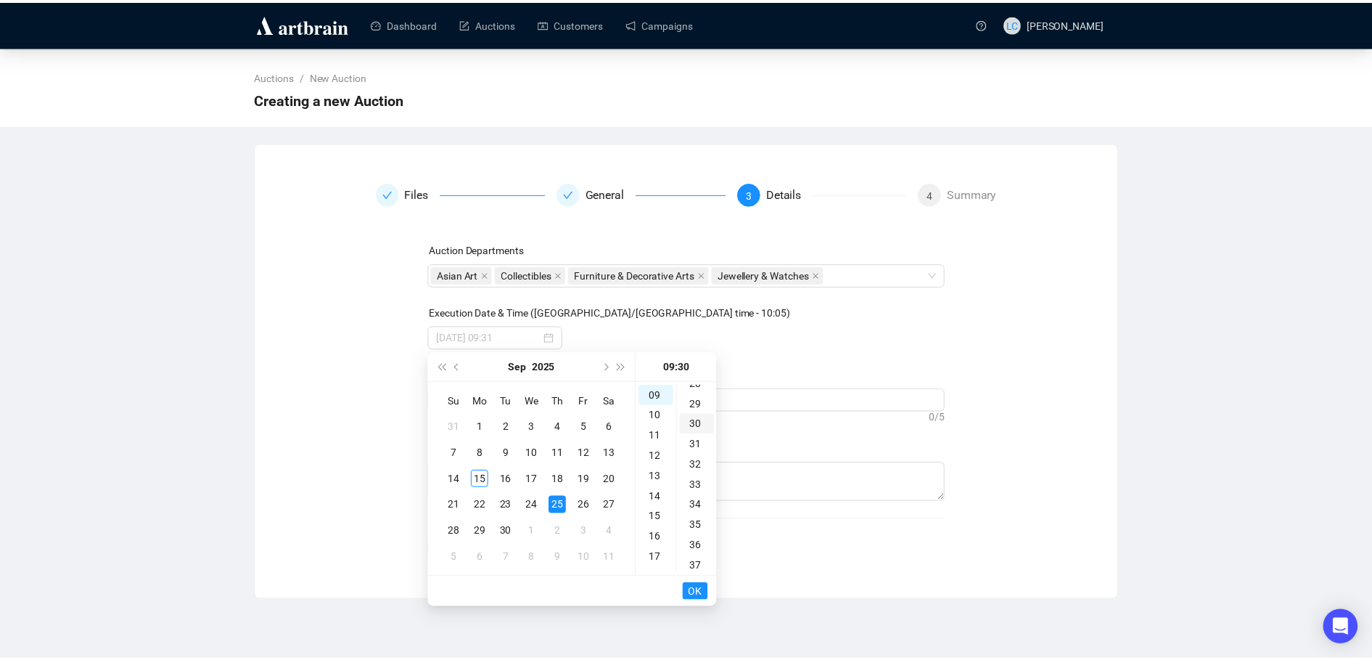
scroll to position [610, 0]
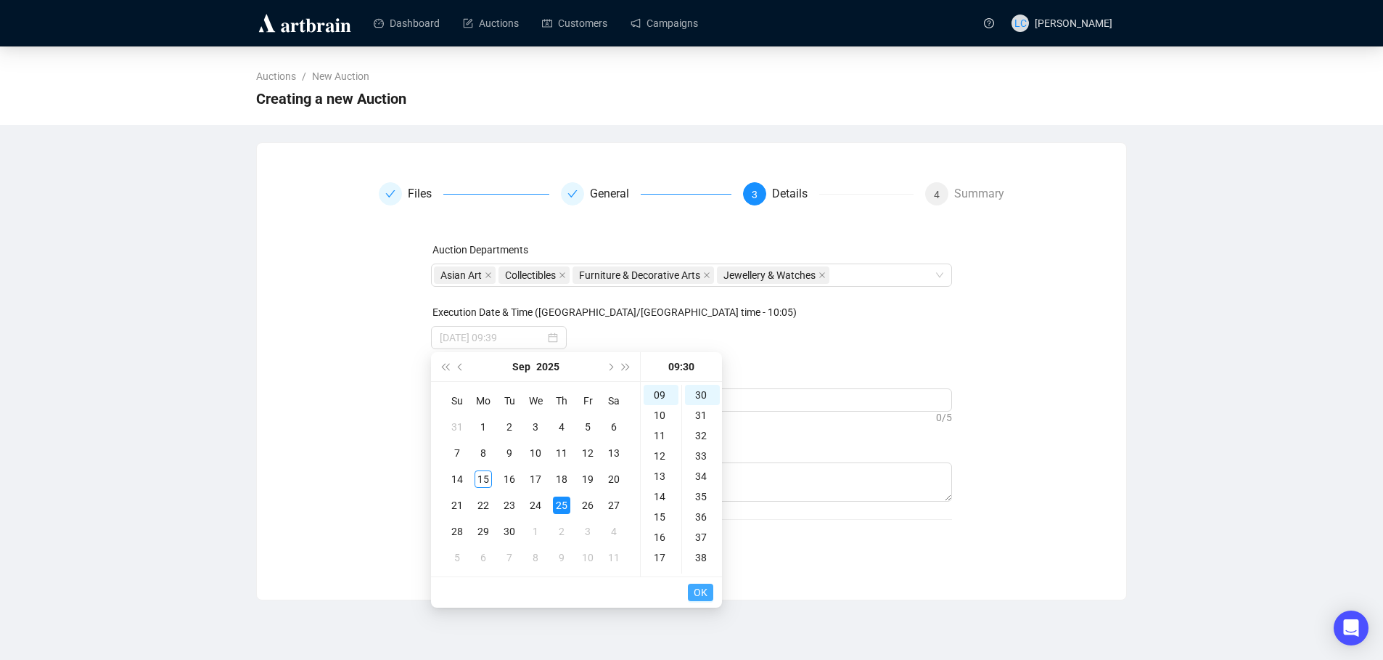
type input "[DATE] 09:30"
click at [704, 589] on span "OK" at bounding box center [701, 592] width 14 height 28
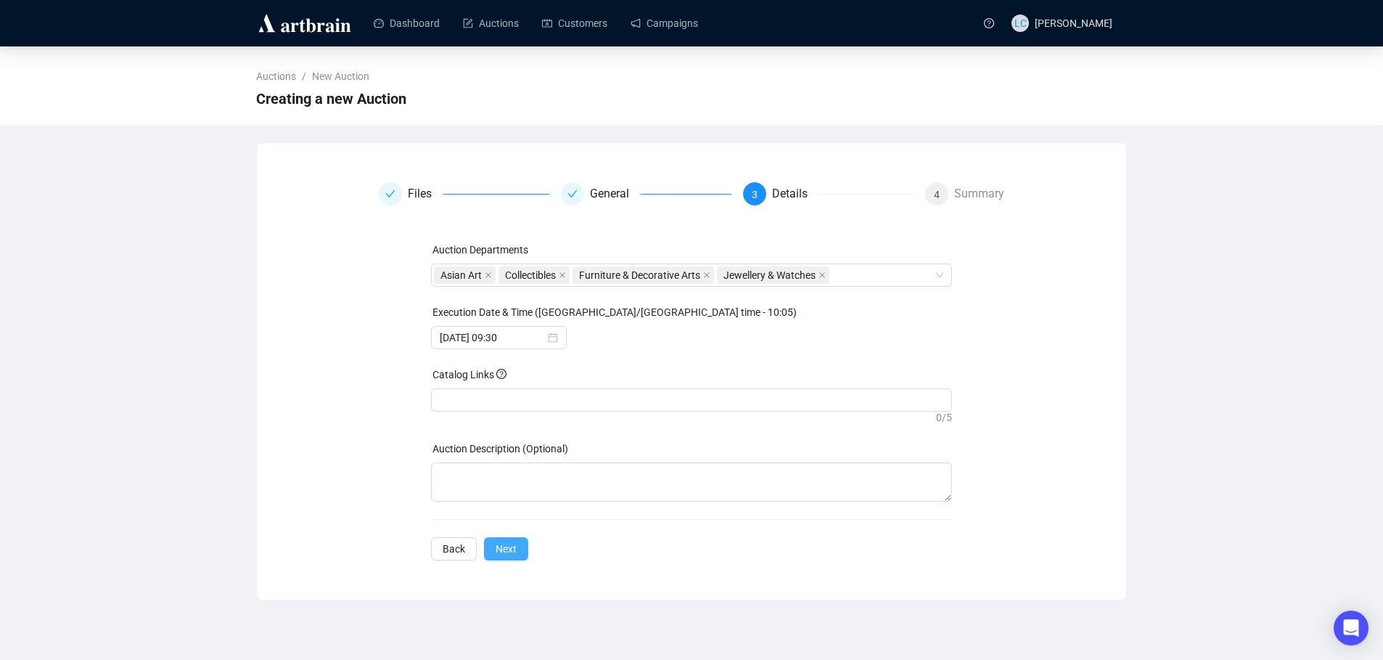
click at [504, 543] on span "Next" at bounding box center [506, 549] width 21 height 16
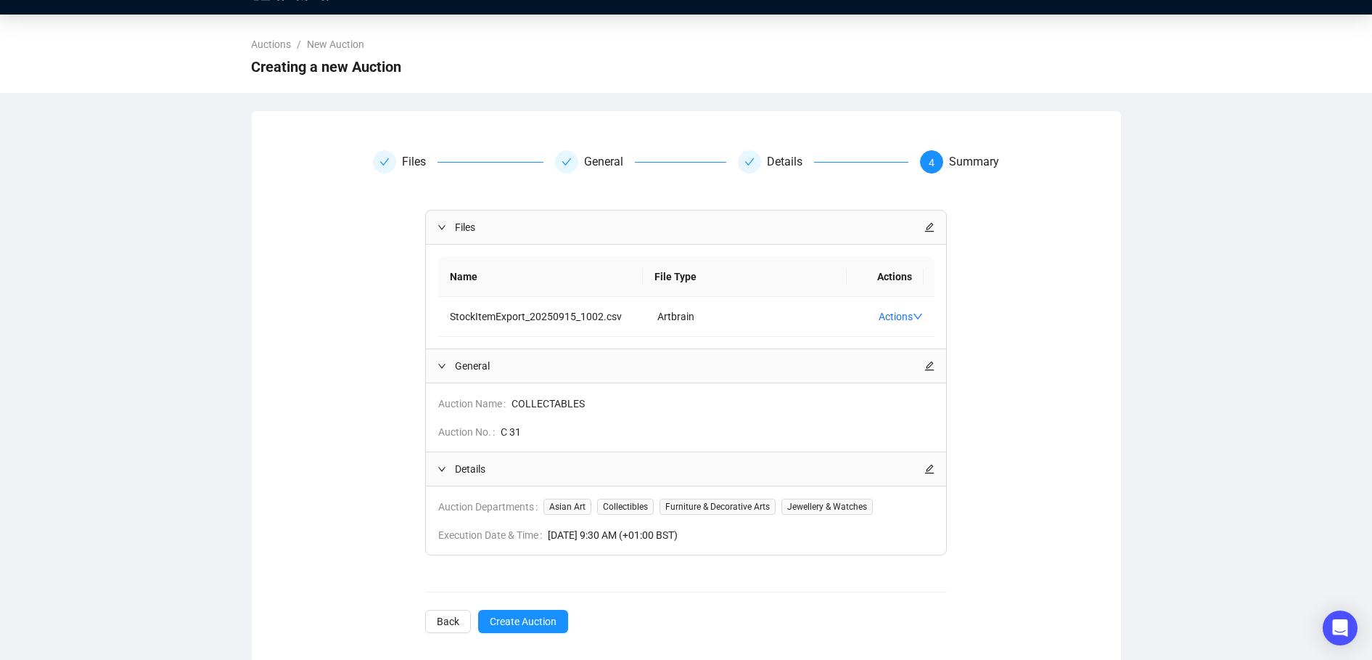
scroll to position [45, 0]
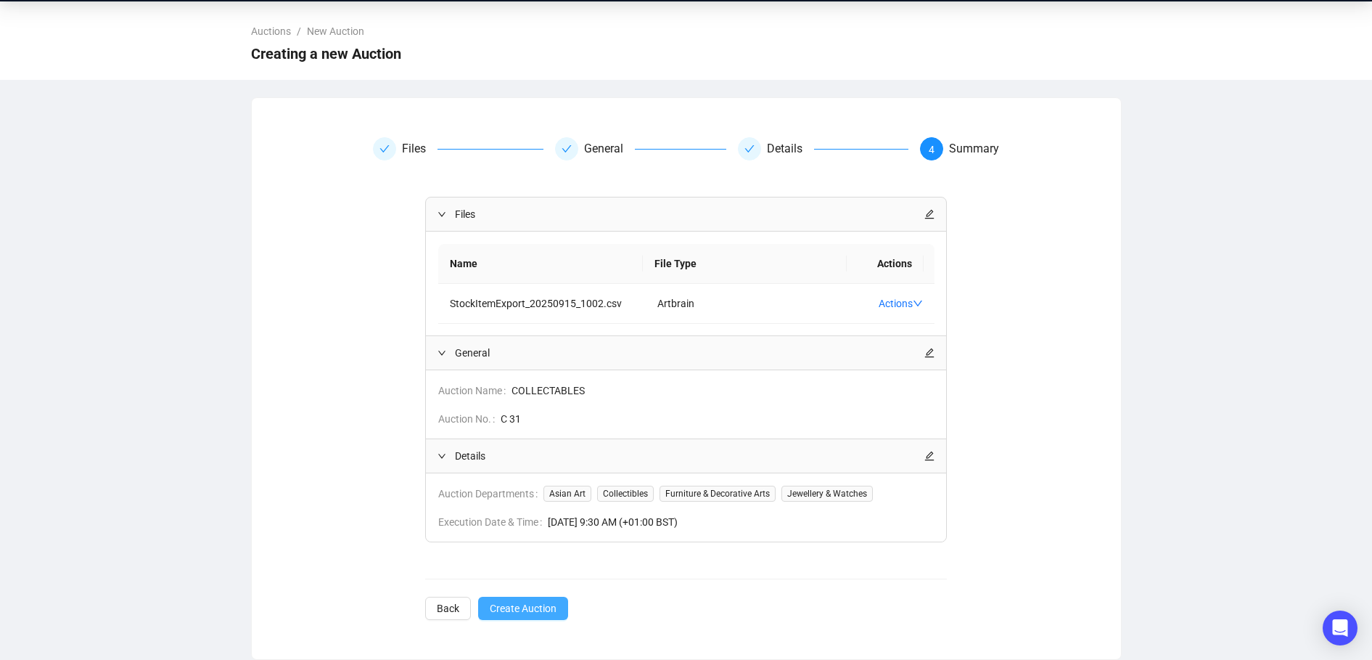
click at [537, 613] on span "Create Auction" at bounding box center [523, 608] width 67 height 16
